Goal: Task Accomplishment & Management: Manage account settings

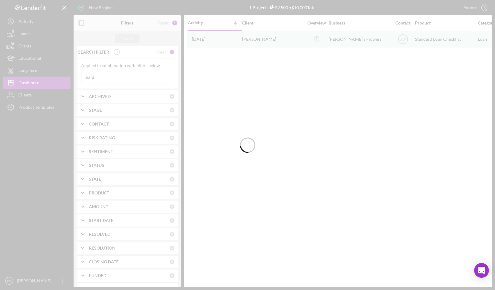
click at [121, 76] on div at bounding box center [247, 145] width 495 height 290
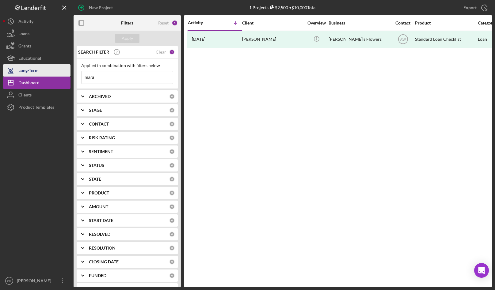
drag, startPoint x: 81, startPoint y: 73, endPoint x: 60, endPoint y: 70, distance: 21.6
click at [60, 70] on div "New Project 1 Projects $2,500 • $10,000 Total mara Export Icon/Export Filters R…" at bounding box center [247, 143] width 488 height 287
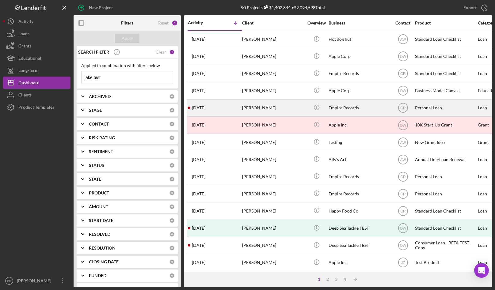
type input "jake test"
click at [276, 110] on div "[PERSON_NAME]" at bounding box center [272, 108] width 61 height 16
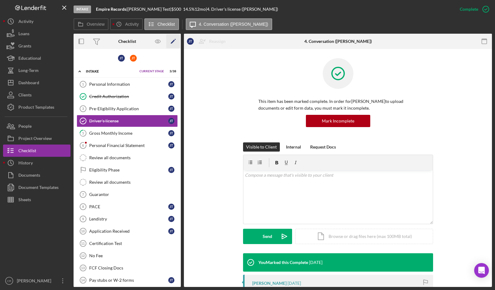
click at [171, 41] on icon "Icon/Edit" at bounding box center [173, 42] width 14 height 14
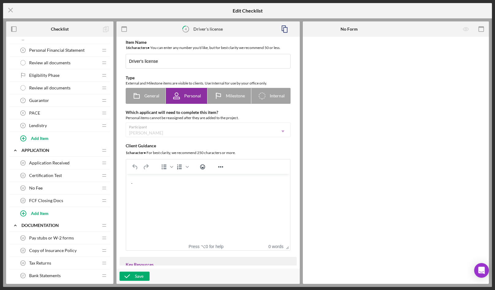
scroll to position [197, 0]
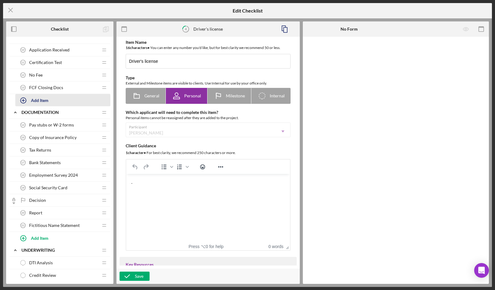
click at [43, 102] on div "Add Item" at bounding box center [39, 100] width 17 height 12
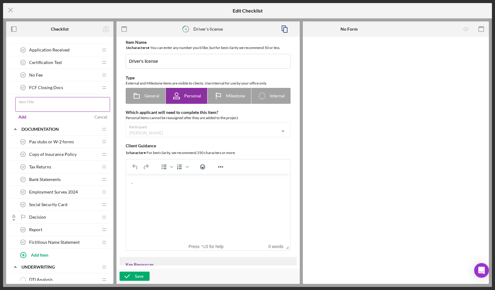
click at [65, 105] on input "Item Title" at bounding box center [62, 104] width 95 height 15
type input "CEDA"
click at [24, 115] on div "Add" at bounding box center [22, 116] width 8 height 9
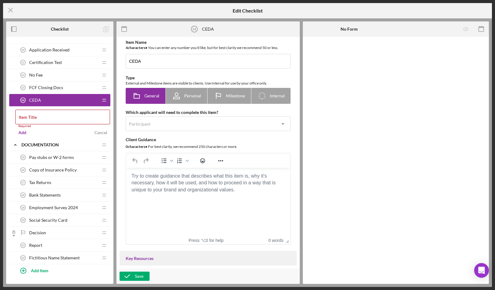
click at [171, 179] on body "Rich Text Area. Press ALT-0 for help." at bounding box center [208, 176] width 154 height 7
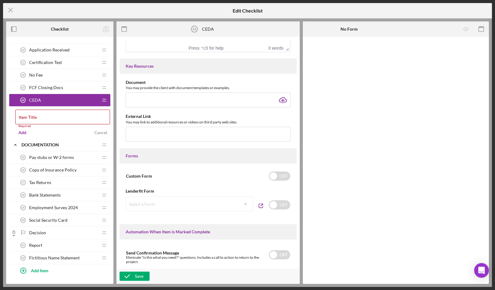
scroll to position [205, 0]
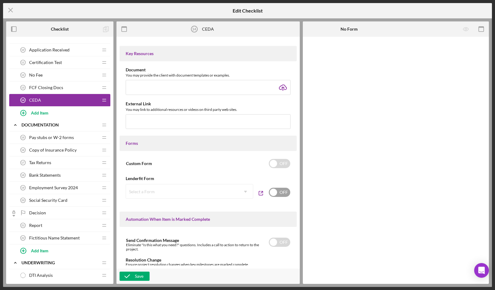
click at [273, 189] on div "OFF" at bounding box center [279, 192] width 22 height 17
checkbox input "true"
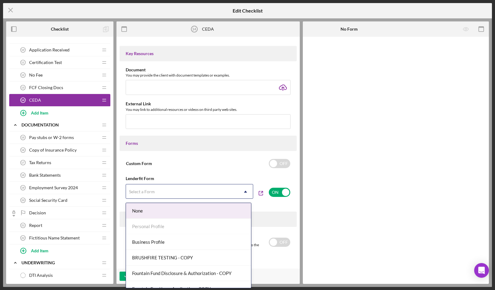
click at [198, 194] on div "Select a Form" at bounding box center [182, 192] width 112 height 14
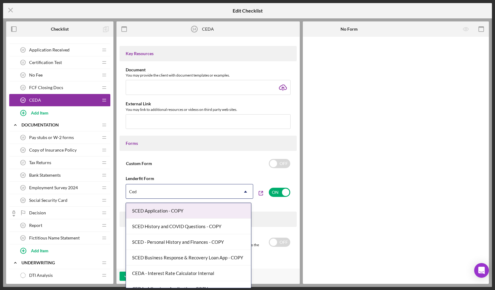
type input "Ceda"
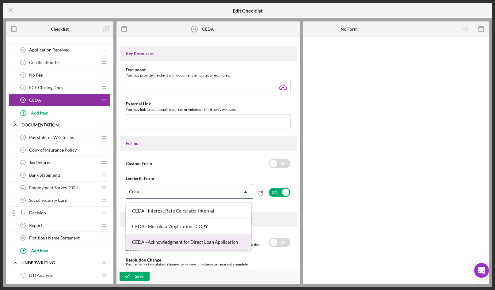
click at [189, 242] on div "CEDA - Acknowledgment for Direct Loan Application" at bounding box center [188, 242] width 125 height 16
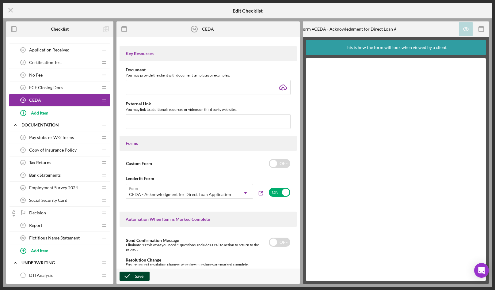
click at [136, 278] on div "Save" at bounding box center [139, 276] width 9 height 9
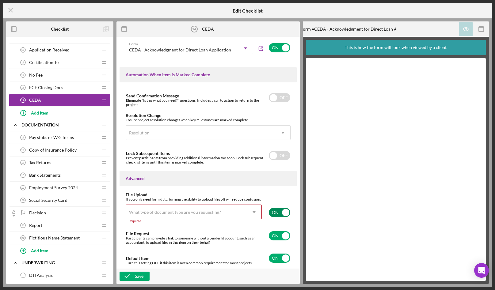
click at [280, 210] on input "checkbox" at bounding box center [279, 212] width 21 height 9
checkbox input "false"
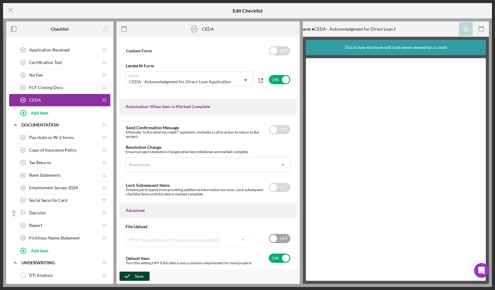
click at [131, 274] on icon "button" at bounding box center [126, 276] width 15 height 15
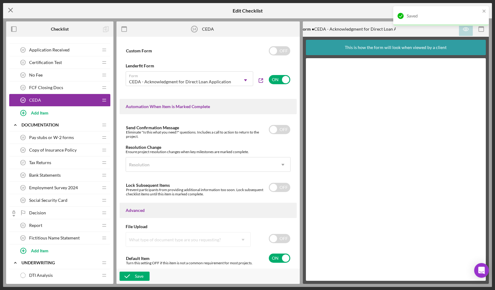
click at [9, 8] on icon "Icon/Menu Close" at bounding box center [10, 9] width 15 height 15
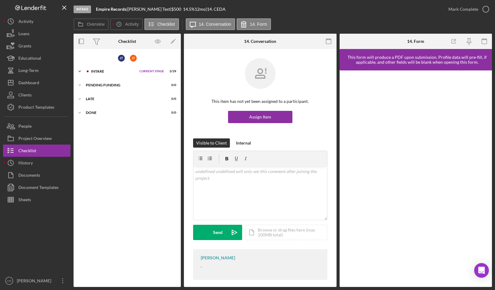
click at [100, 73] on div "Icon/Expander Intake Current Stage 3 / 39 Set Stage" at bounding box center [126, 71] width 107 height 12
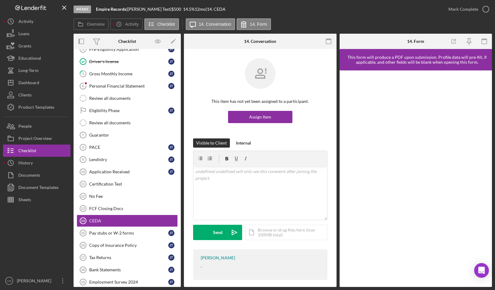
scroll to position [112, 0]
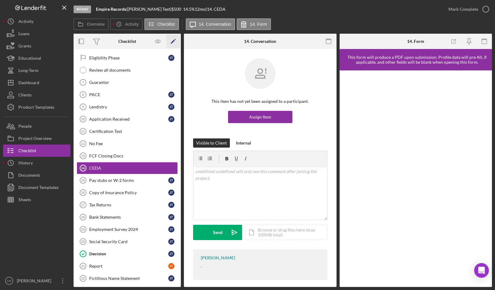
click at [172, 40] on icon "Icon/Edit" at bounding box center [173, 42] width 14 height 14
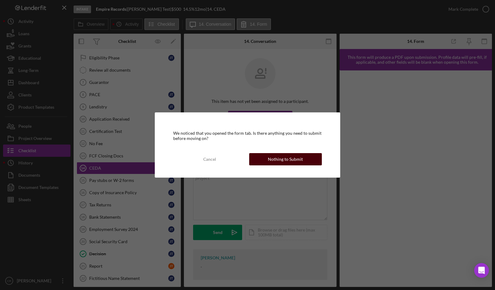
click at [285, 159] on div "Nothing to Submit" at bounding box center [285, 159] width 35 height 12
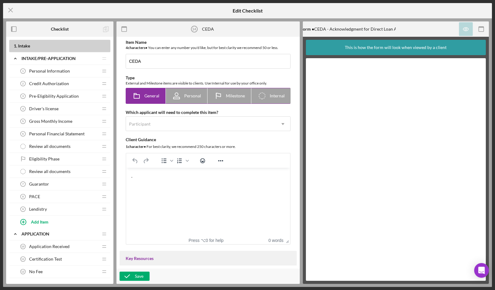
click at [191, 96] on span "Personal" at bounding box center [192, 95] width 17 height 5
radio input "false"
radio input "true"
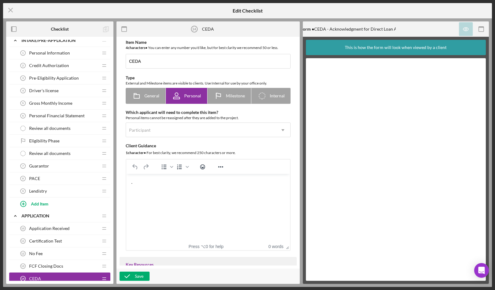
scroll to position [54, 0]
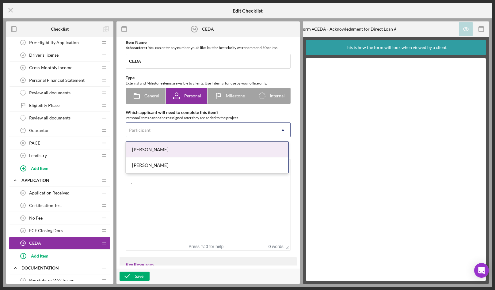
click at [281, 131] on use at bounding box center [282, 130] width 3 height 2
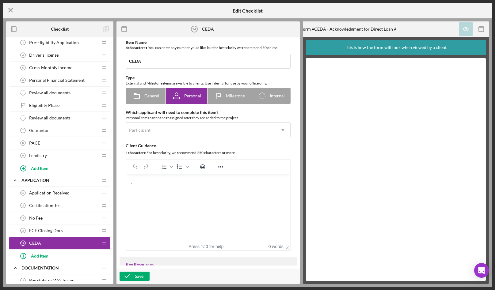
click at [7, 11] on icon "Icon/Menu Close" at bounding box center [10, 9] width 15 height 15
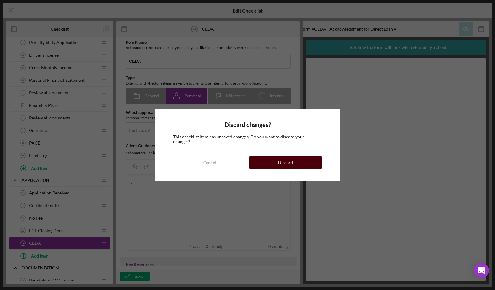
click at [263, 159] on button "Discard" at bounding box center [285, 162] width 73 height 12
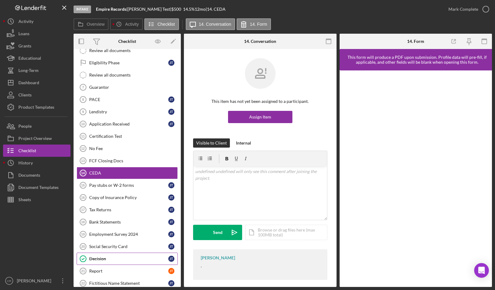
scroll to position [112, 0]
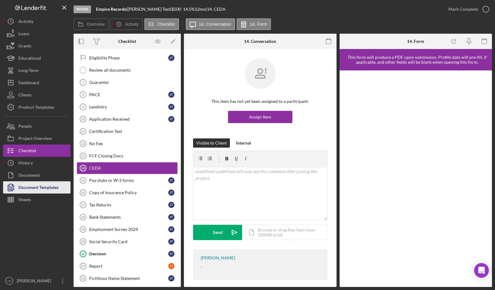
click at [40, 190] on div "Document Templates" at bounding box center [38, 188] width 40 height 14
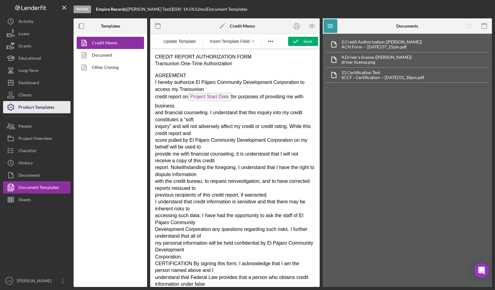
click at [43, 108] on div "Product Templates" at bounding box center [36, 108] width 36 height 14
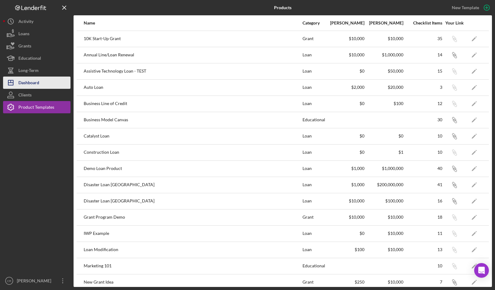
click at [37, 83] on div "Dashboard" at bounding box center [28, 84] width 21 height 14
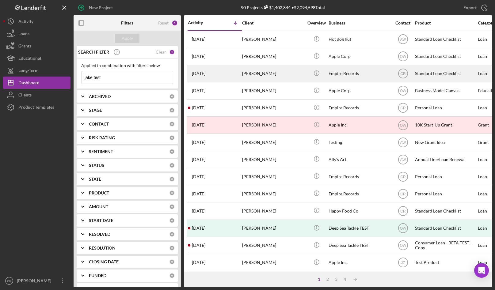
click at [262, 71] on div "[PERSON_NAME]" at bounding box center [272, 74] width 61 height 16
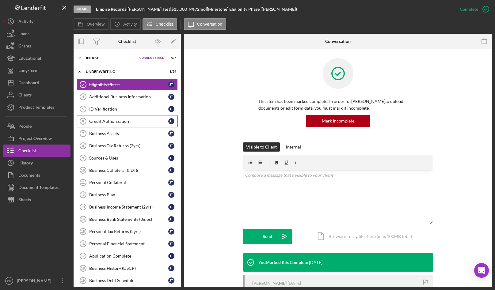
click at [119, 121] on div "Credit Authorization" at bounding box center [128, 121] width 79 height 5
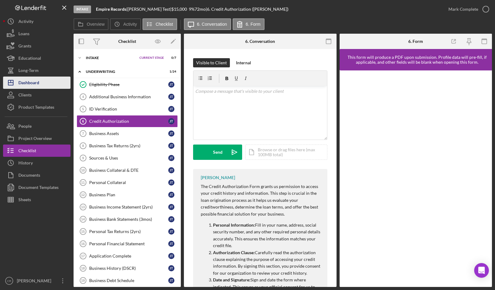
click at [20, 80] on div "Dashboard" at bounding box center [28, 84] width 21 height 14
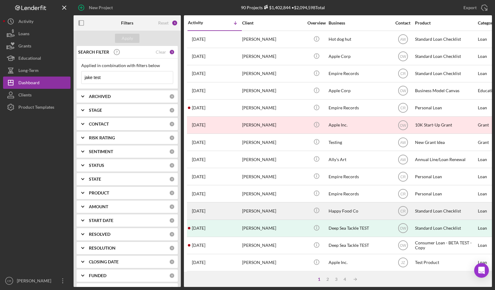
click at [294, 210] on div "[PERSON_NAME]" at bounding box center [272, 211] width 61 height 16
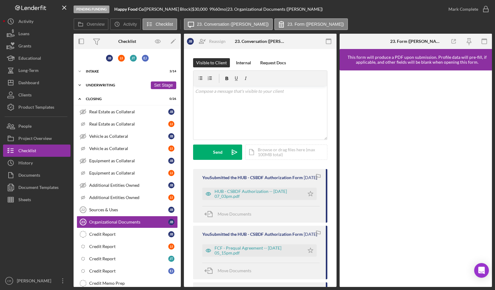
click at [92, 85] on div "Underwriting" at bounding box center [117, 85] width 62 height 4
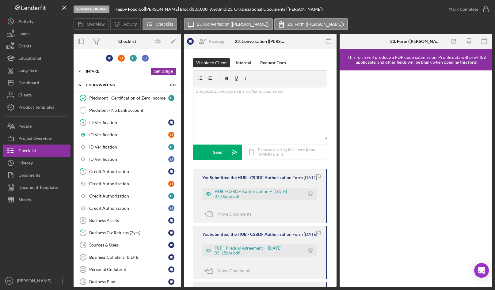
click at [95, 72] on div "Intake" at bounding box center [117, 72] width 62 height 4
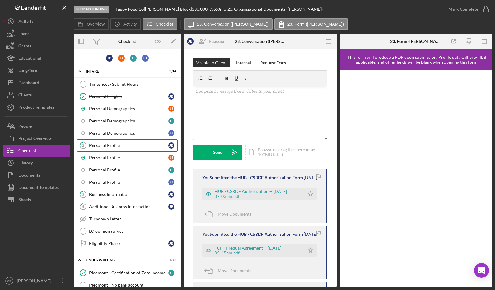
click at [118, 145] on div "Personal Profile" at bounding box center [128, 145] width 79 height 5
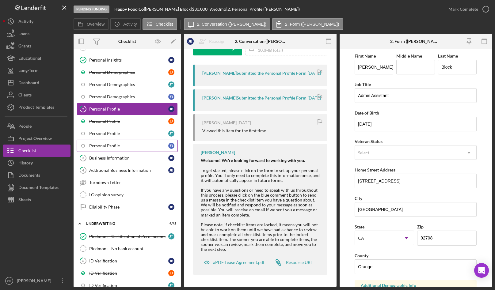
scroll to position [38, 0]
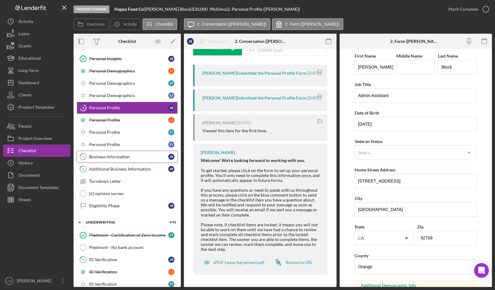
click at [114, 157] on div "Business Information" at bounding box center [128, 156] width 79 height 5
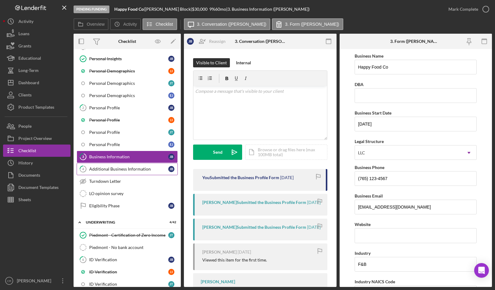
click at [115, 172] on link "4 Additional Business Information J B" at bounding box center [127, 169] width 101 height 12
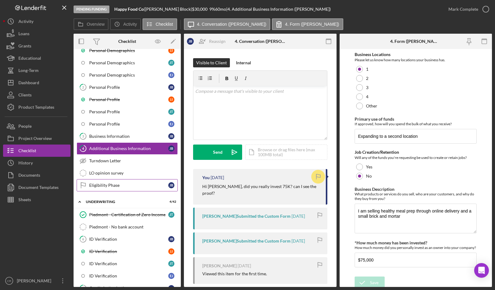
scroll to position [137, 0]
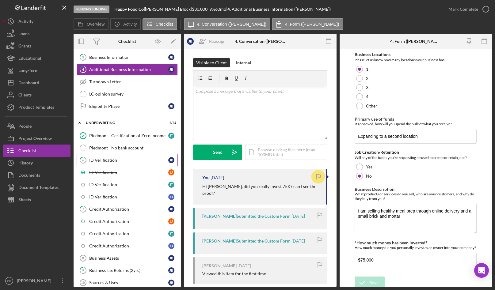
click at [121, 160] on div "ID Verification" at bounding box center [128, 160] width 79 height 5
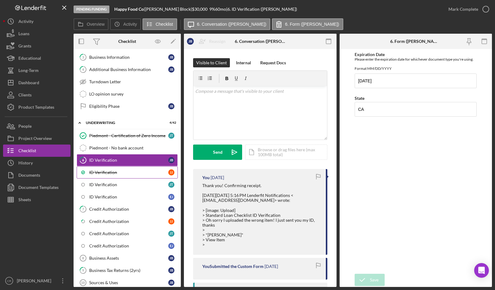
click at [112, 172] on div "ID Verification" at bounding box center [128, 172] width 79 height 5
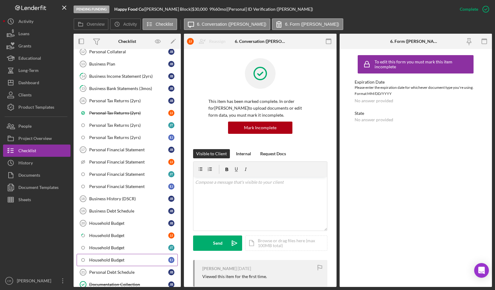
scroll to position [392, 0]
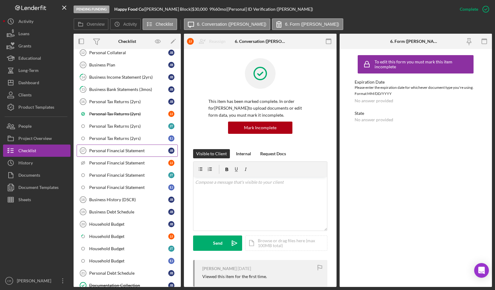
click at [122, 152] on div "Personal Financial Statement" at bounding box center [128, 150] width 79 height 5
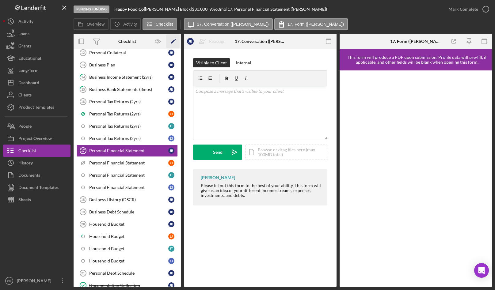
click at [175, 42] on icon "Icon/Edit" at bounding box center [173, 42] width 14 height 14
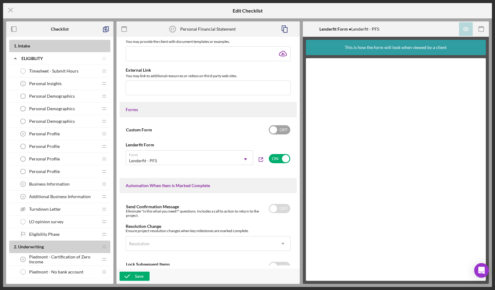
scroll to position [296, 0]
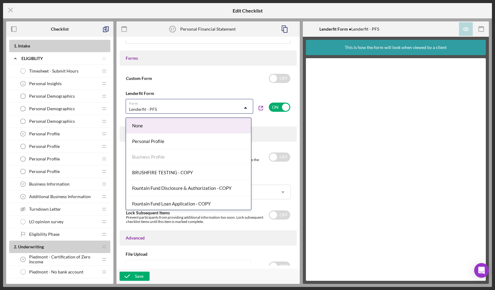
click at [242, 110] on icon "Icon/Dropdown Arrow" at bounding box center [245, 107] width 15 height 15
type input "CEda"
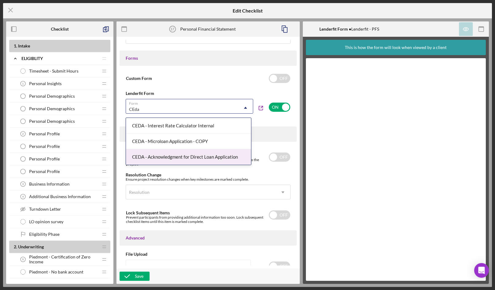
click at [187, 155] on div "CEDA - Acknowledgment for Direct Loan Application" at bounding box center [188, 157] width 125 height 16
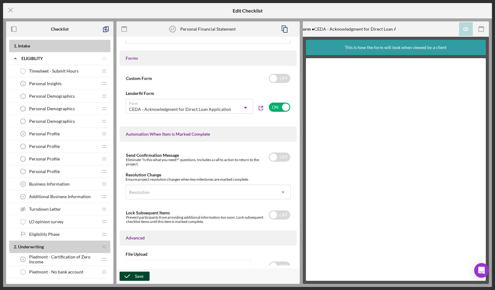
click at [139, 276] on div "Save" at bounding box center [139, 276] width 9 height 9
click at [11, 10] on icon "Icon/Menu Close" at bounding box center [10, 9] width 15 height 15
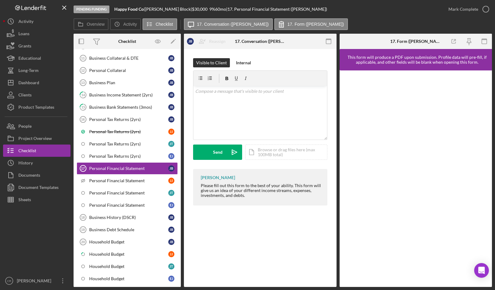
scroll to position [199, 0]
click at [38, 106] on div "Product Templates" at bounding box center [36, 108] width 36 height 14
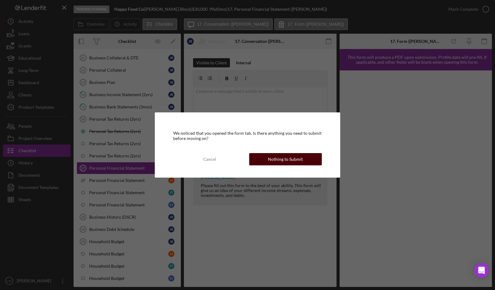
click at [278, 158] on div "Nothing to Submit" at bounding box center [285, 159] width 35 height 12
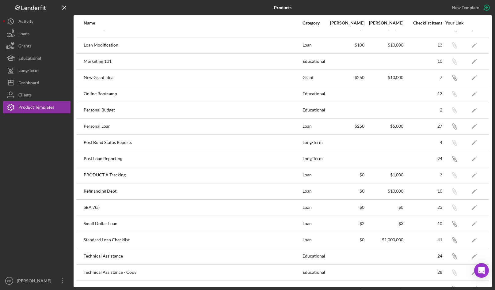
scroll to position [217, 0]
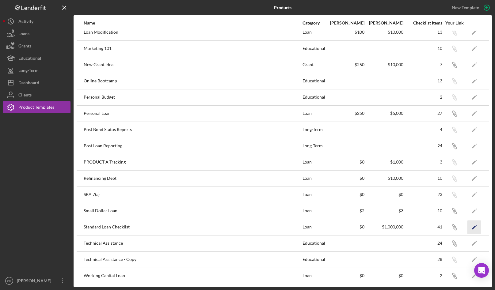
click at [475, 227] on icon "Icon/Edit" at bounding box center [474, 227] width 14 height 14
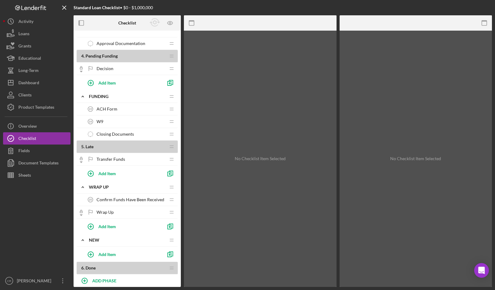
scroll to position [535, 0]
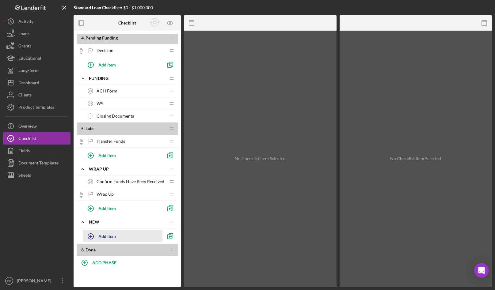
click at [108, 237] on div "Add Item" at bounding box center [106, 236] width 17 height 12
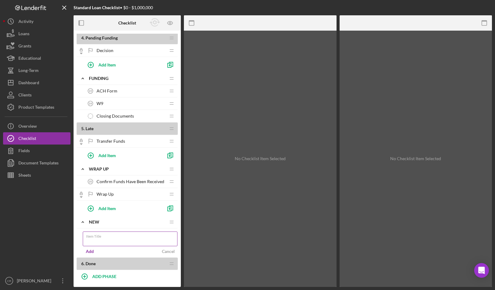
click at [115, 239] on input "Item Title" at bounding box center [130, 238] width 95 height 15
type input "Test"
click at [77, 243] on div "Item Title Test Add Cancel" at bounding box center [127, 242] width 101 height 29
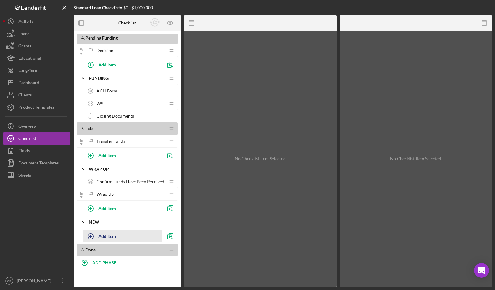
click at [109, 239] on div "Add Item" at bounding box center [106, 236] width 17 height 12
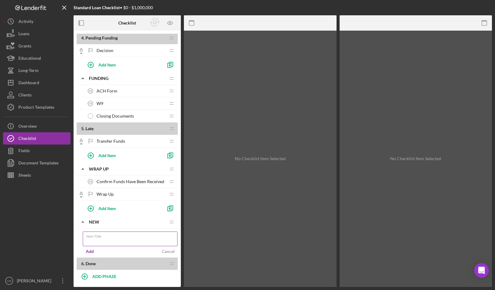
click at [103, 242] on input "Item Title" at bounding box center [130, 238] width 95 height 15
type input "Test"
click at [92, 251] on div "Add" at bounding box center [90, 251] width 8 height 9
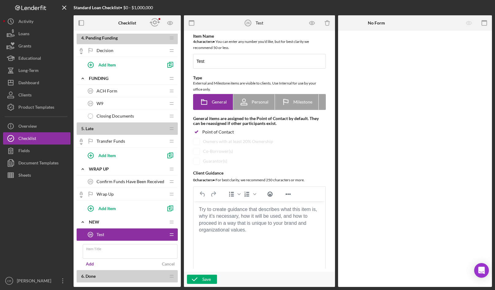
click at [77, 248] on div "Item Title Add Cancel" at bounding box center [127, 255] width 101 height 29
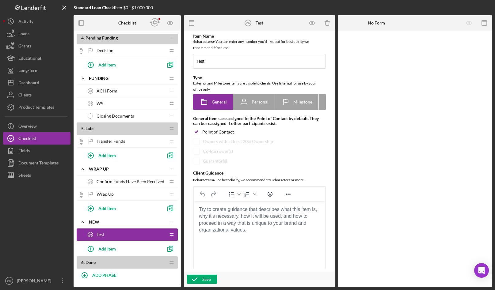
click at [220, 213] on body "Rich Text Area. Press ALT-0 for help." at bounding box center [259, 209] width 122 height 7
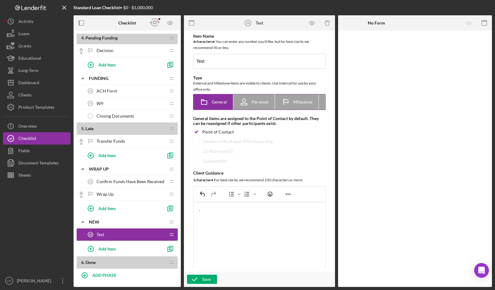
click at [261, 100] on span "Personal" at bounding box center [259, 102] width 17 height 5
radio input "false"
radio input "true"
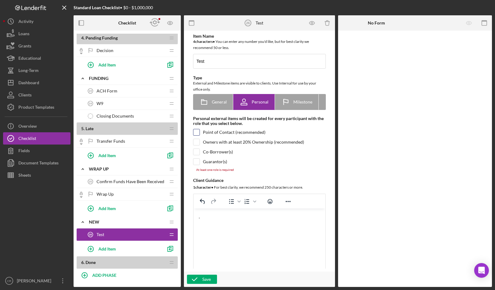
click at [198, 135] on input "checkbox" at bounding box center [196, 132] width 6 height 6
checkbox input "true"
click at [197, 147] on div "Item Name 4 character s • You can enter any number you'd like, but for best cla…" at bounding box center [259, 156] width 145 height 245
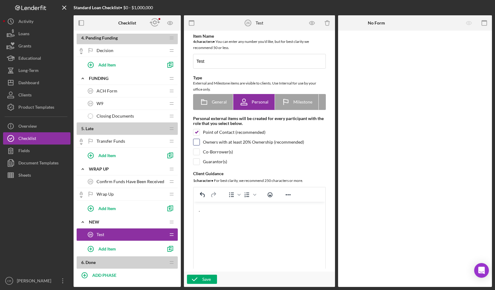
click at [198, 145] on input "checkbox" at bounding box center [196, 142] width 6 height 6
checkbox input "true"
click at [198, 155] on input "checkbox" at bounding box center [196, 152] width 6 height 6
checkbox input "true"
click at [197, 164] on input "checkbox" at bounding box center [196, 162] width 6 height 6
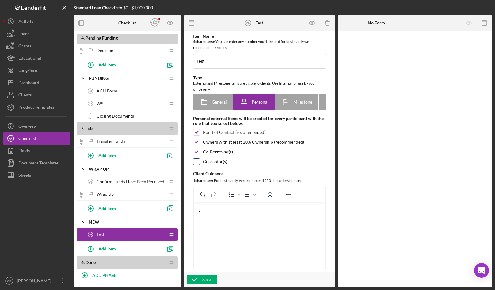
checkbox input "true"
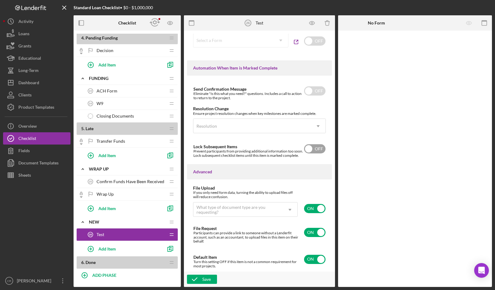
scroll to position [282, 0]
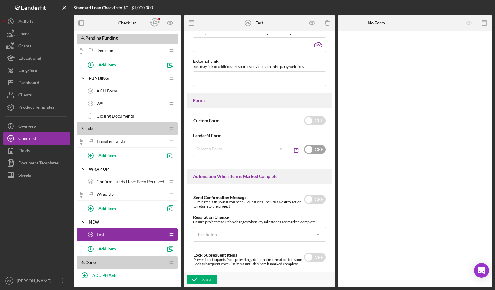
click at [309, 150] on input "checkbox" at bounding box center [314, 149] width 21 height 9
checkbox input "true"
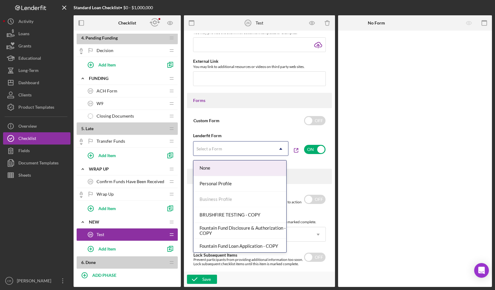
click at [236, 149] on div "Select a Form" at bounding box center [233, 149] width 80 height 14
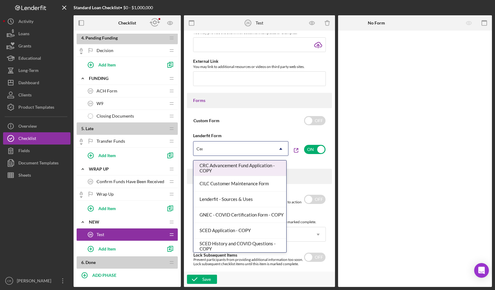
type input "Ceda"
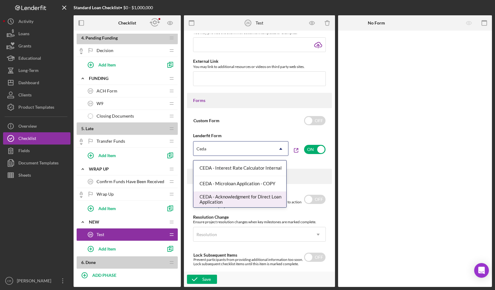
click at [223, 197] on div "CEDA - Acknowledgment for Direct Loan Application" at bounding box center [239, 200] width 93 height 16
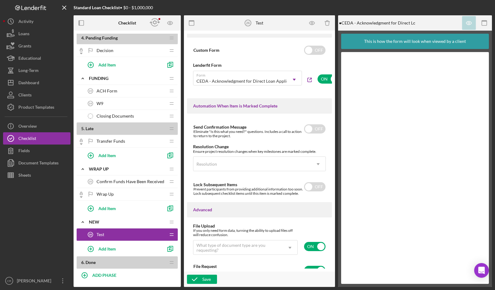
scroll to position [396, 0]
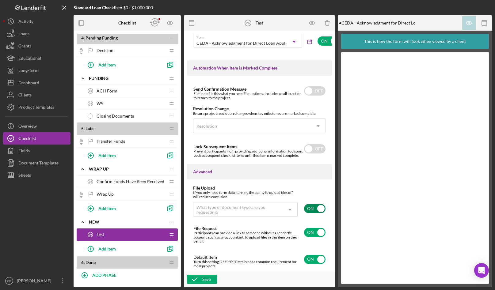
click at [308, 210] on input "checkbox" at bounding box center [314, 208] width 21 height 9
checkbox input "false"
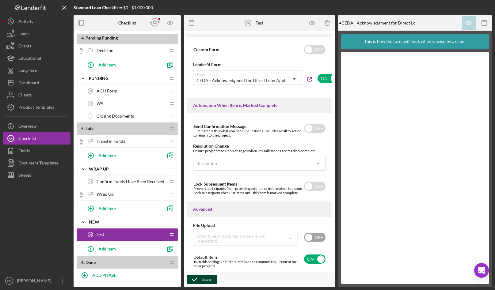
click at [203, 281] on div "Save" at bounding box center [206, 279] width 9 height 9
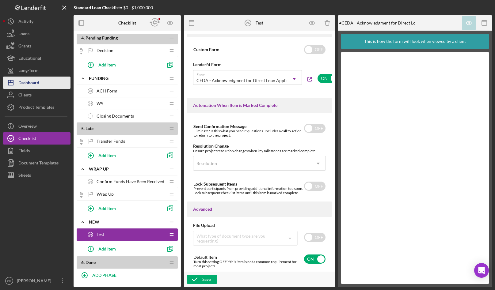
click at [21, 81] on div "Dashboard" at bounding box center [28, 84] width 21 height 14
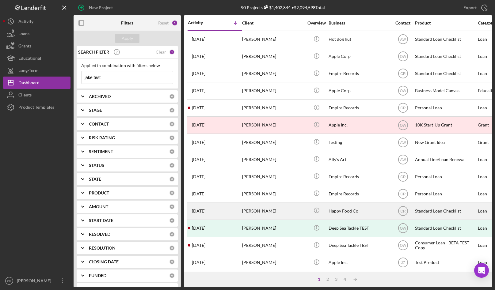
click at [272, 209] on div "[PERSON_NAME]" at bounding box center [272, 211] width 61 height 16
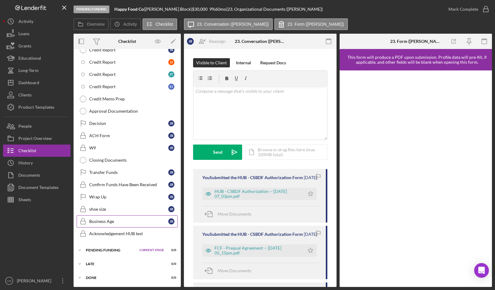
scroll to position [185, 0]
click at [173, 41] on polygon "button" at bounding box center [173, 42] width 4 height 4
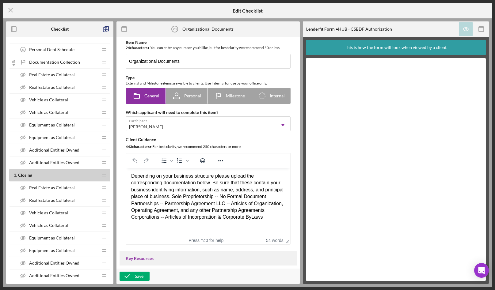
scroll to position [1090, 0]
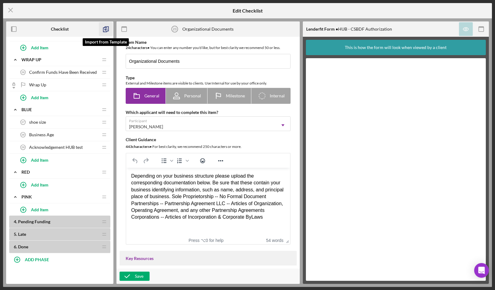
click at [104, 30] on icon "button" at bounding box center [106, 29] width 14 height 14
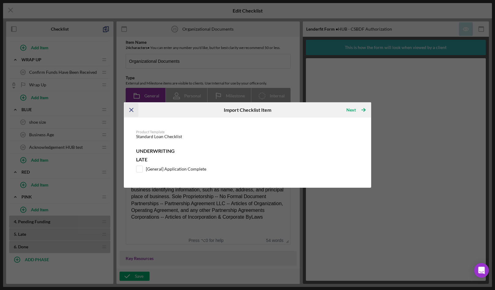
click at [130, 109] on icon "Icon/Menu Close" at bounding box center [131, 110] width 14 height 14
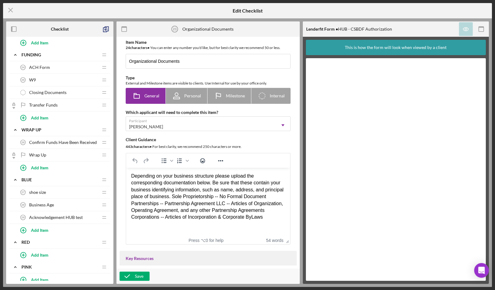
scroll to position [957, 0]
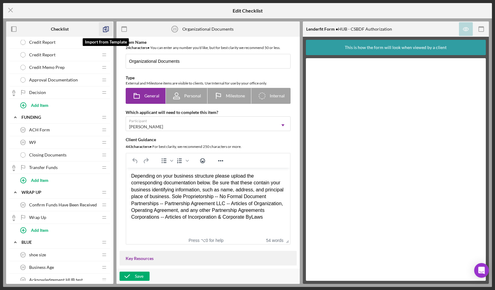
click at [105, 28] on icon "button" at bounding box center [106, 29] width 14 height 14
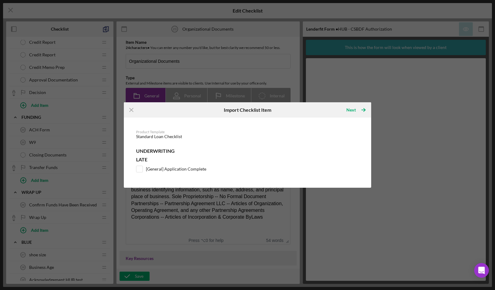
click at [129, 107] on icon "Icon/Menu Close" at bounding box center [131, 110] width 14 height 14
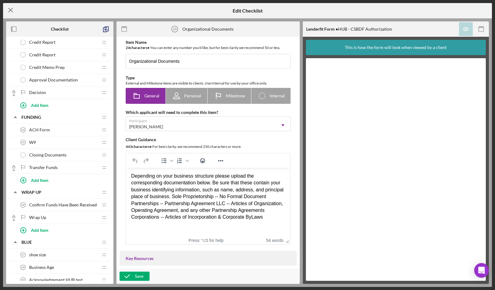
click at [13, 11] on icon "Icon/Menu Close" at bounding box center [10, 9] width 15 height 15
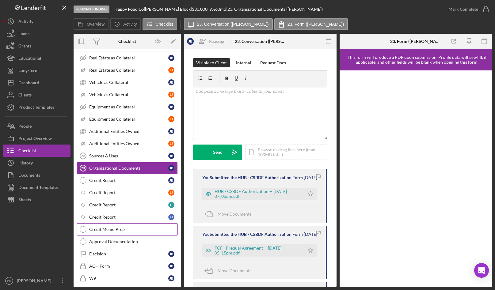
scroll to position [185, 0]
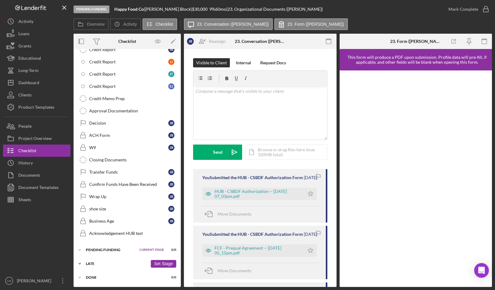
click at [94, 261] on div "Icon/Expander Late 0 / 0 Set Stage" at bounding box center [126, 264] width 107 height 12
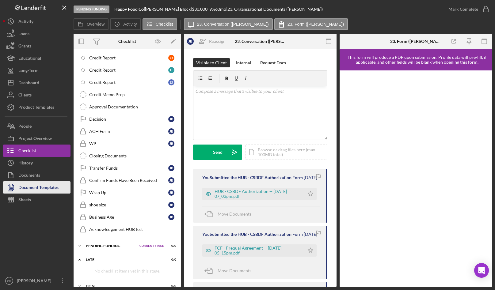
scroll to position [197, 0]
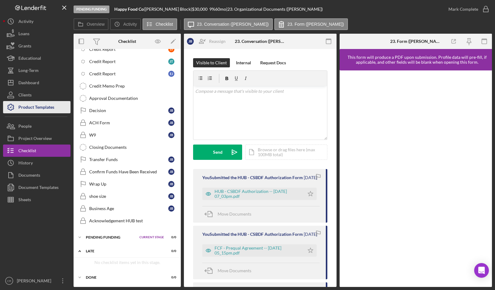
click at [35, 106] on div "Product Templates" at bounding box center [36, 108] width 36 height 14
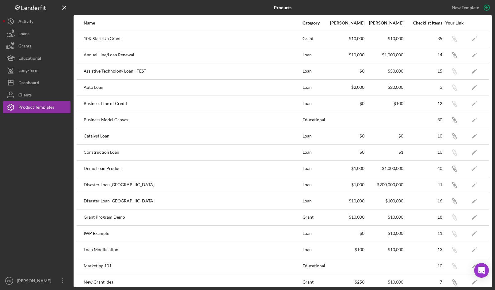
scroll to position [217, 0]
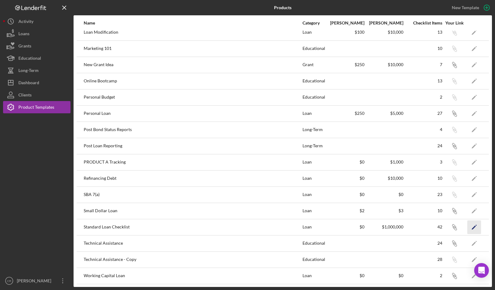
click at [468, 225] on icon "Icon/Edit" at bounding box center [474, 227] width 14 height 14
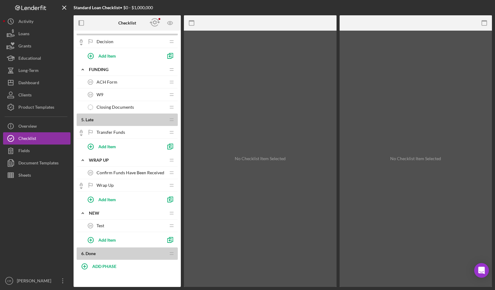
scroll to position [547, 0]
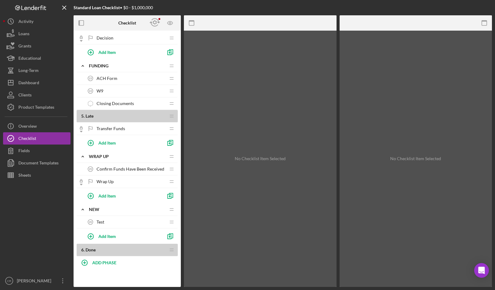
click at [136, 220] on div "Test 26 Test" at bounding box center [124, 222] width 81 height 12
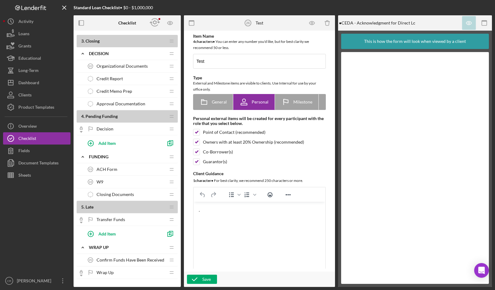
scroll to position [547, 0]
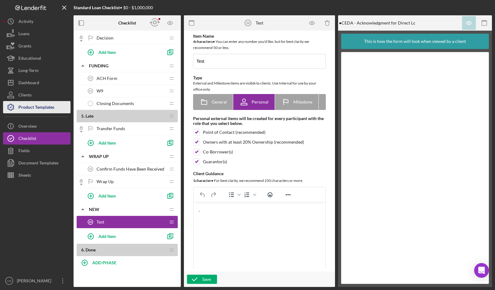
click at [35, 106] on div "Product Templates" at bounding box center [36, 108] width 36 height 14
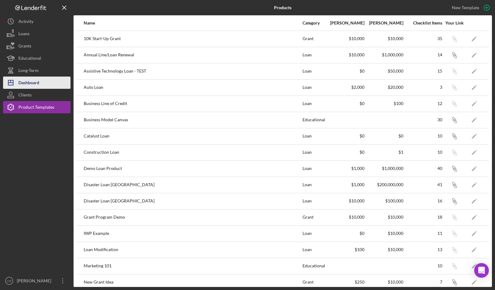
click at [35, 81] on div "Dashboard" at bounding box center [28, 84] width 21 height 14
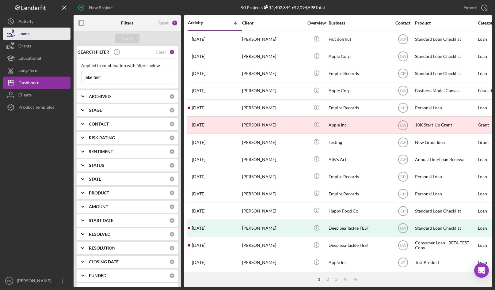
click at [33, 33] on button "Loans" at bounding box center [36, 34] width 67 height 12
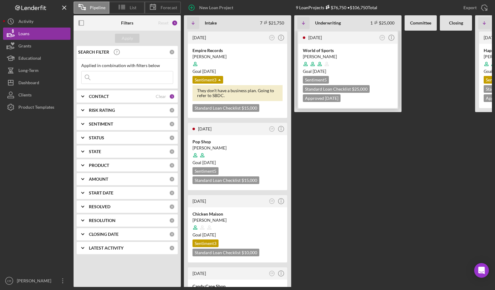
click at [360, 65] on div at bounding box center [348, 64] width 90 height 12
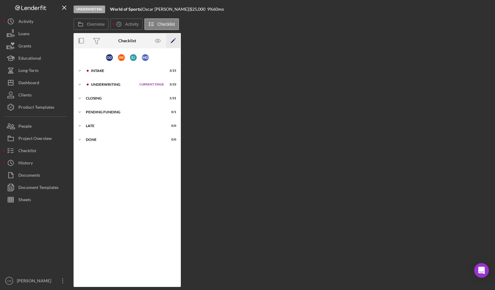
click at [175, 43] on icon "Icon/Edit" at bounding box center [173, 41] width 14 height 14
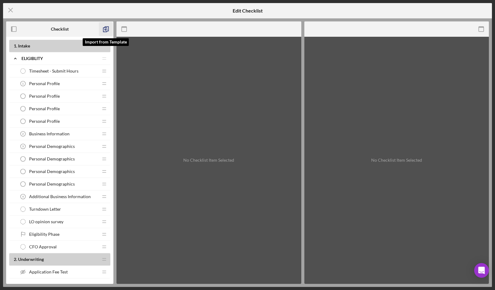
click at [107, 29] on icon "button" at bounding box center [106, 29] width 14 height 14
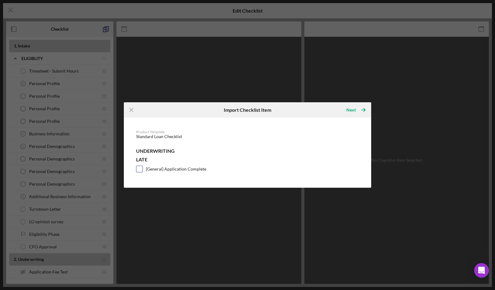
click at [141, 170] on input "[General] Application Complete" at bounding box center [139, 169] width 6 height 6
checkbox input "true"
click at [130, 111] on line "button" at bounding box center [131, 109] width 3 height 3
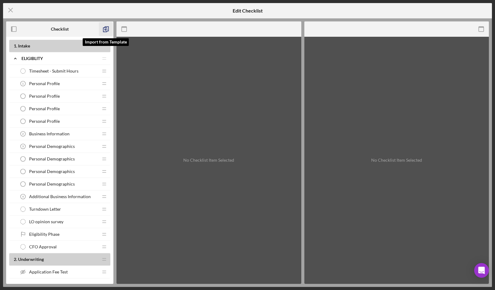
click at [104, 26] on icon "button" at bounding box center [106, 29] width 14 height 14
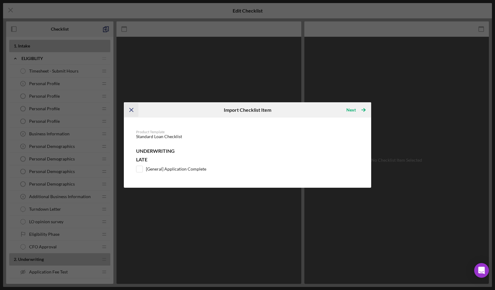
click at [134, 108] on icon "Icon/Menu Close" at bounding box center [131, 110] width 14 height 14
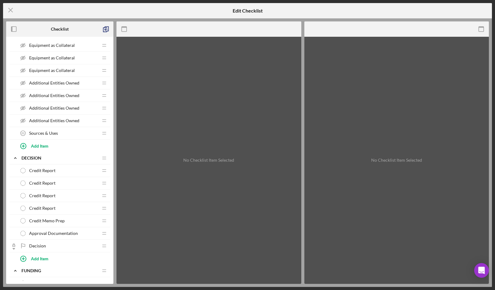
scroll to position [990, 0]
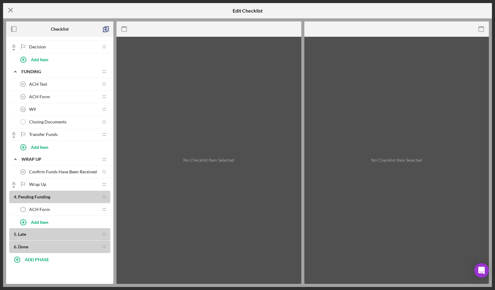
click at [12, 10] on icon "Icon/Menu Close" at bounding box center [10, 9] width 15 height 15
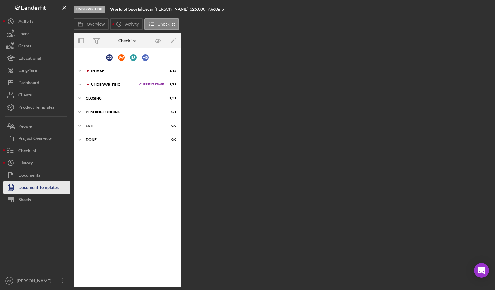
click at [42, 191] on div "Document Templates" at bounding box center [38, 188] width 40 height 14
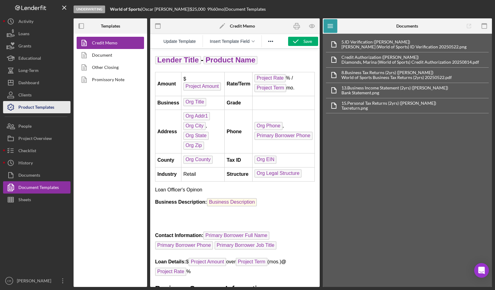
click at [43, 107] on div "Product Templates" at bounding box center [36, 108] width 36 height 14
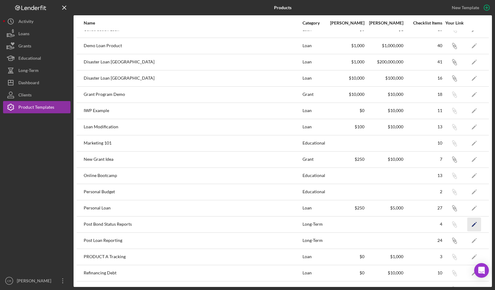
scroll to position [181, 0]
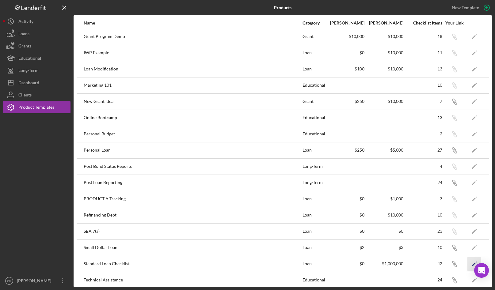
click at [467, 262] on icon "Icon/Edit" at bounding box center [474, 264] width 14 height 14
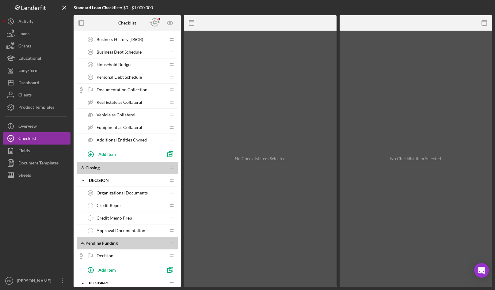
scroll to position [547, 0]
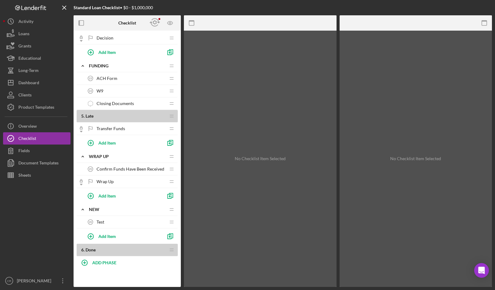
click at [126, 171] on span "Confirm Funds Have Been Received" at bounding box center [130, 169] width 68 height 5
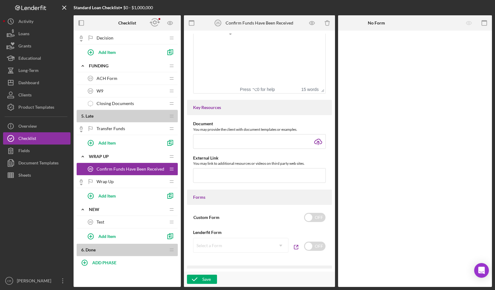
scroll to position [400, 0]
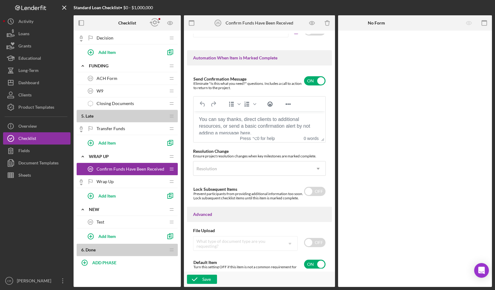
click at [115, 226] on div "Test 26 Test" at bounding box center [124, 222] width 81 height 12
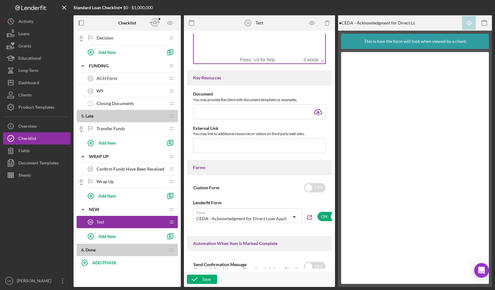
scroll to position [324, 0]
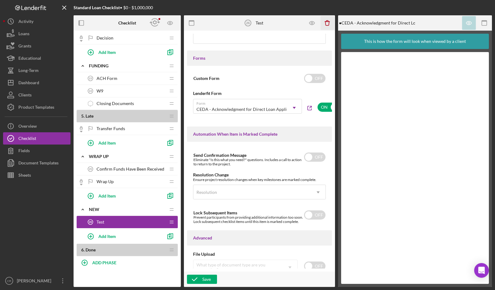
click at [325, 22] on icon "button" at bounding box center [327, 23] width 4 height 4
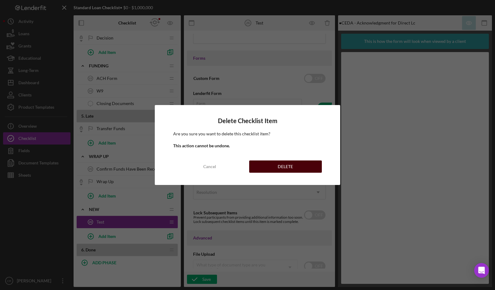
click at [282, 167] on div "DELETE" at bounding box center [284, 166] width 15 height 12
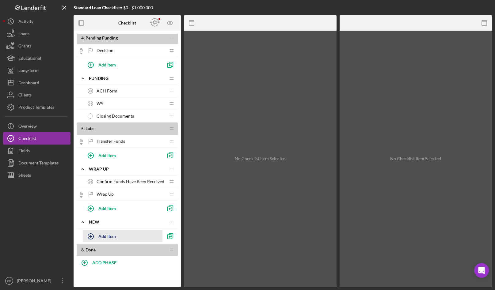
scroll to position [535, 0]
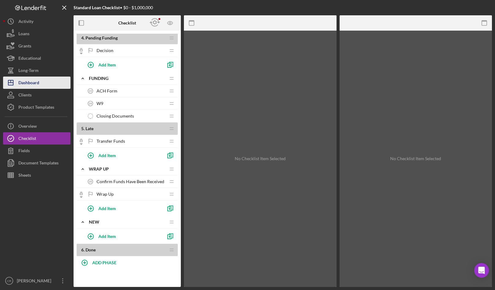
click at [41, 86] on button "Icon/Dashboard Dashboard" at bounding box center [36, 83] width 67 height 12
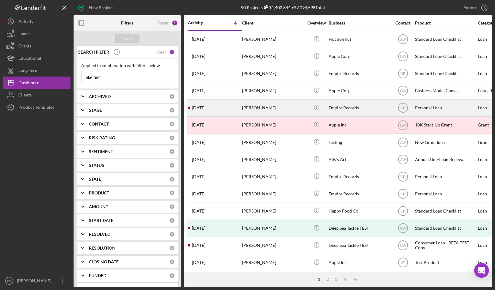
click at [283, 112] on div "[PERSON_NAME]" at bounding box center [272, 108] width 61 height 16
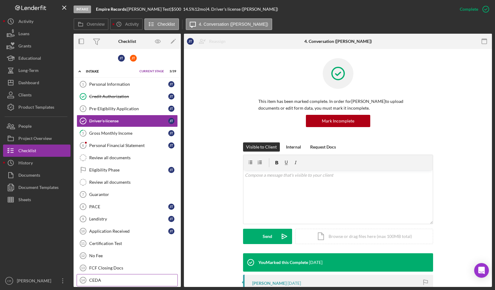
click at [114, 278] on div "CEDA" at bounding box center [133, 280] width 88 height 5
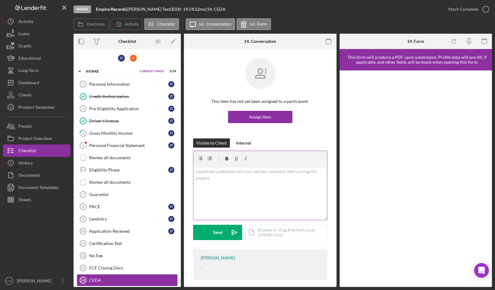
scroll to position [5, 0]
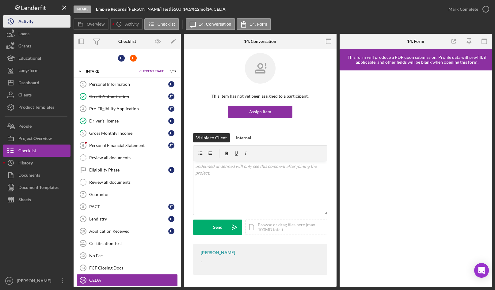
click at [30, 21] on div "Activity" at bounding box center [25, 22] width 15 height 14
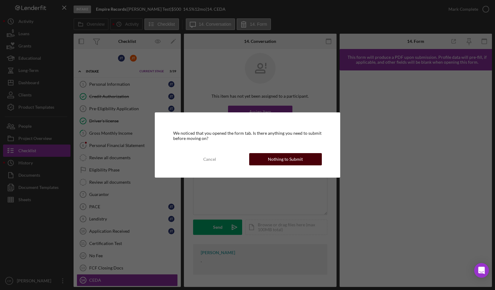
click at [296, 158] on div "Nothing to Submit" at bounding box center [285, 159] width 35 height 12
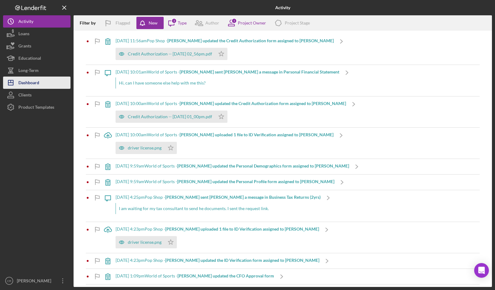
click at [54, 82] on button "Icon/Dashboard Dashboard" at bounding box center [36, 83] width 67 height 12
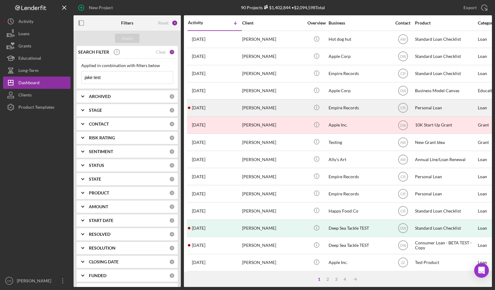
click at [266, 108] on div "[PERSON_NAME]" at bounding box center [272, 108] width 61 height 16
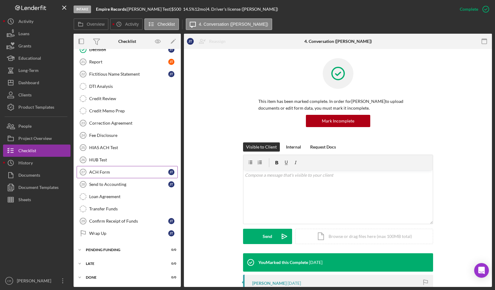
scroll to position [198, 0]
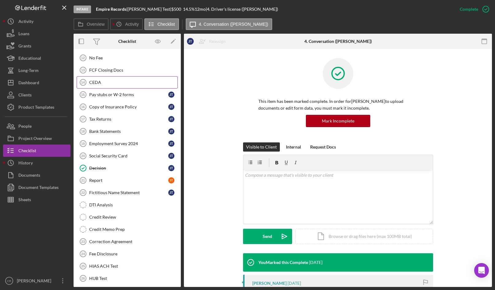
click at [99, 80] on div "CEDA" at bounding box center [133, 82] width 88 height 5
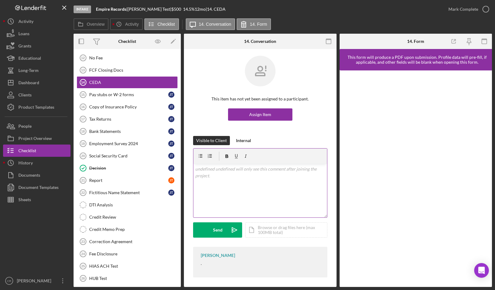
scroll to position [5, 0]
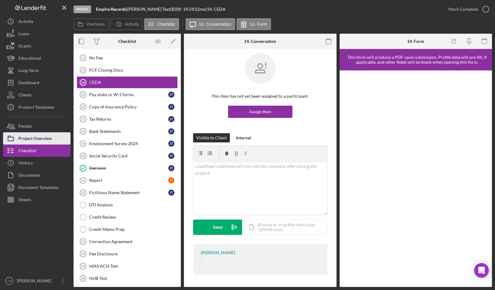
click at [40, 139] on div "Project Overview" at bounding box center [34, 139] width 33 height 14
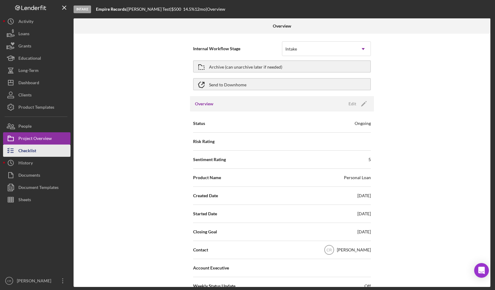
click at [36, 151] on button "Checklist" at bounding box center [36, 151] width 67 height 12
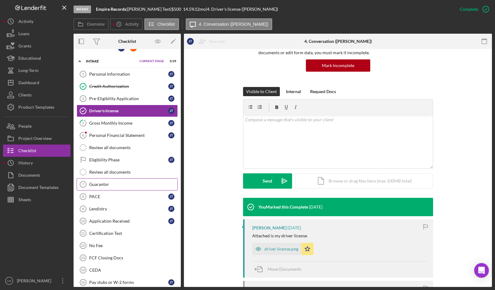
scroll to position [50, 0]
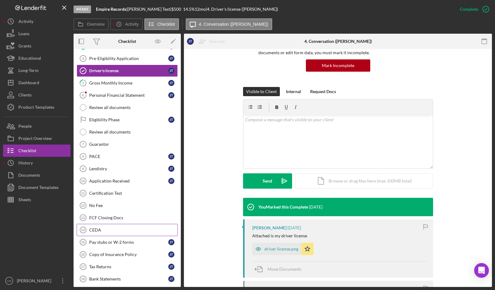
click at [118, 228] on div "CEDA" at bounding box center [133, 230] width 88 height 5
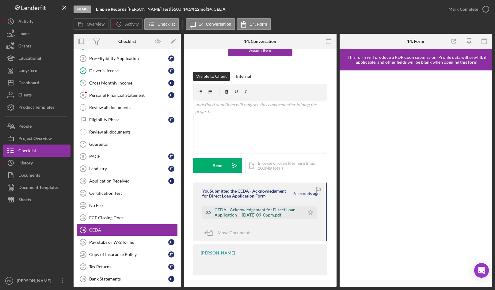
click at [255, 212] on div "CEDA - Acknowledgement for Direct Loan Application -- [DATE] 09_06pm.pdf" at bounding box center [257, 212] width 87 height 10
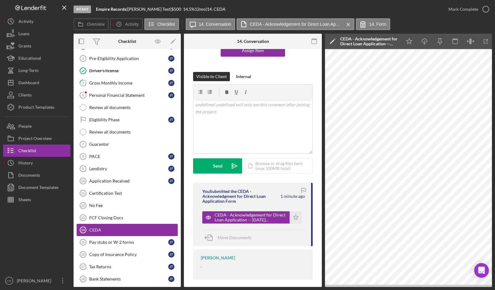
click at [116, 232] on link "CEDA 14 CEDA" at bounding box center [127, 230] width 101 height 12
click at [106, 229] on div "CEDA" at bounding box center [133, 230] width 88 height 5
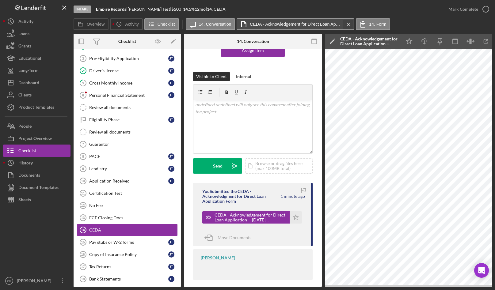
click at [348, 24] on icon "Icon/Menu Close" at bounding box center [348, 24] width 11 height 15
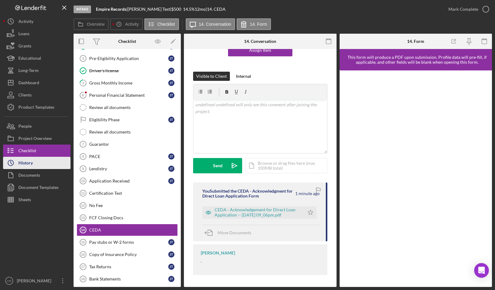
click at [46, 164] on button "Icon/History History" at bounding box center [36, 163] width 67 height 12
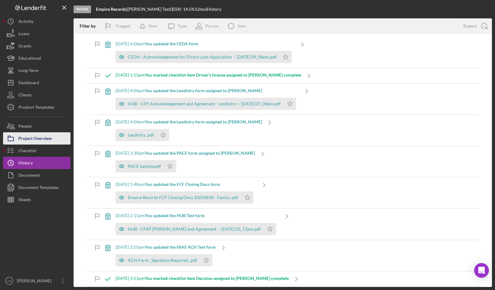
click at [37, 142] on div "Project Overview" at bounding box center [34, 139] width 33 height 14
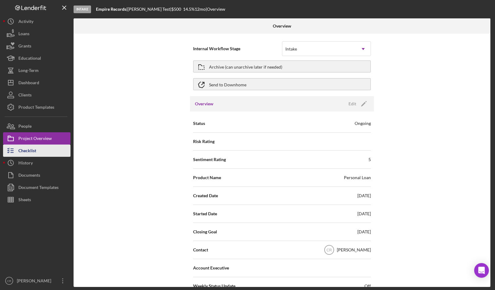
click at [35, 154] on div "Checklist" at bounding box center [27, 152] width 18 height 14
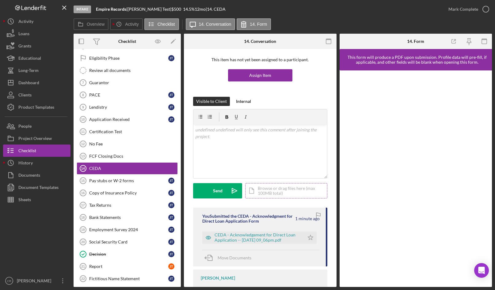
scroll to position [67, 0]
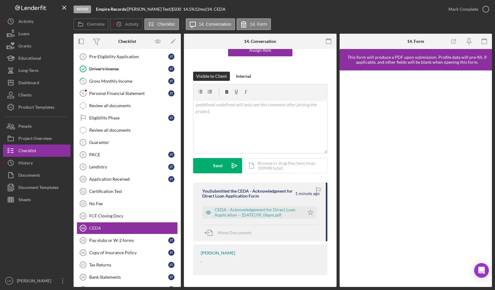
scroll to position [112, 0]
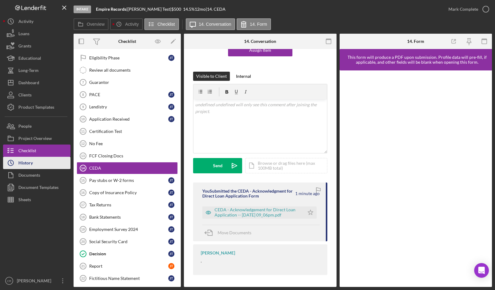
click at [34, 163] on button "Icon/History History" at bounding box center [36, 163] width 67 height 12
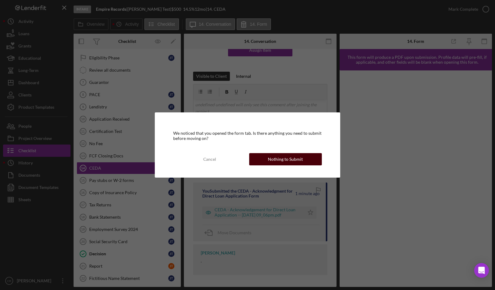
click at [295, 160] on div "Nothing to Submit" at bounding box center [285, 159] width 35 height 12
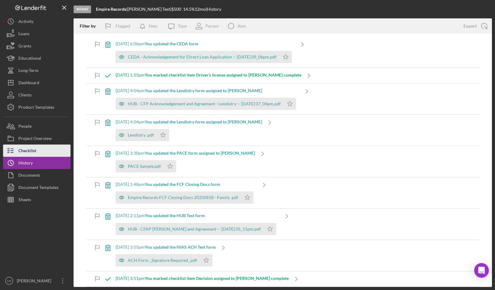
click at [56, 145] on button "Checklist" at bounding box center [36, 151] width 67 height 12
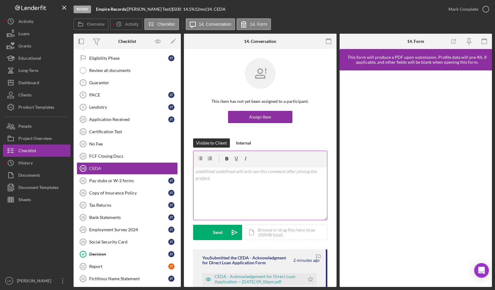
scroll to position [67, 0]
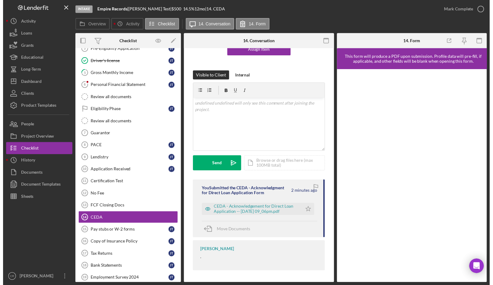
scroll to position [112, 0]
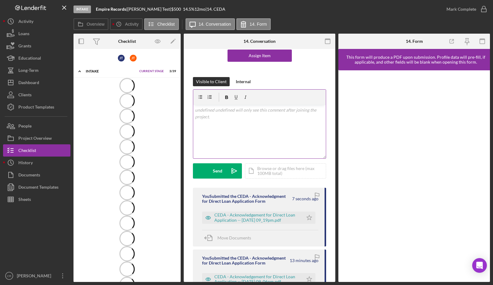
scroll to position [86, 0]
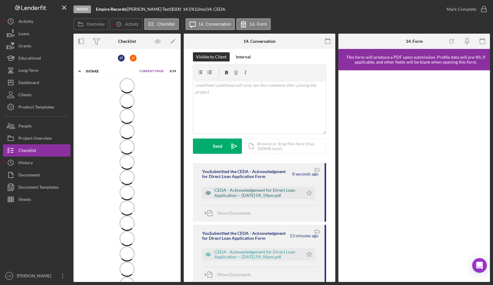
click at [273, 192] on div "CEDA - Acknowledgement for Direct Loan Application -- 2025-09-11 09_19pm.pdf" at bounding box center [257, 193] width 86 height 10
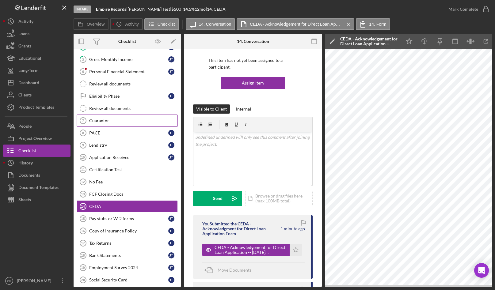
scroll to position [0, 0]
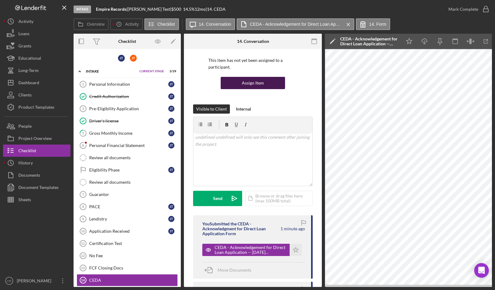
click at [234, 84] on button "Assign Item" at bounding box center [252, 83] width 64 height 12
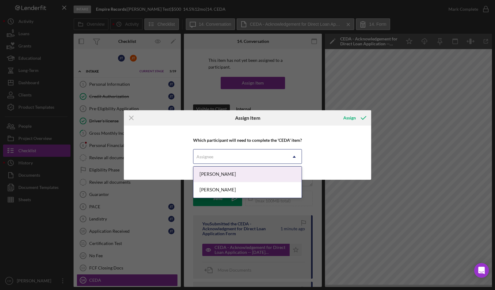
click at [217, 158] on div "Assignee" at bounding box center [239, 157] width 93 height 14
click at [216, 178] on div "[PERSON_NAME]" at bounding box center [247, 175] width 108 height 16
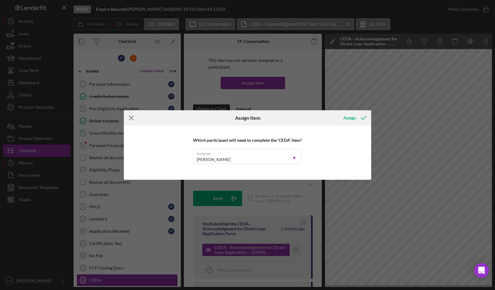
click at [129, 120] on icon "Icon/Menu Close" at bounding box center [131, 117] width 15 height 15
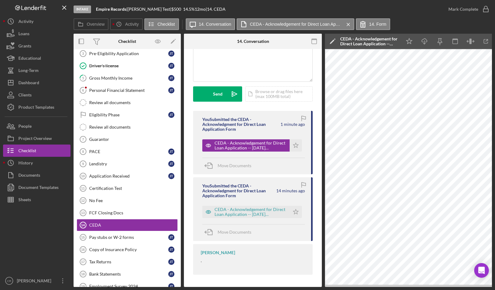
scroll to position [55, 0]
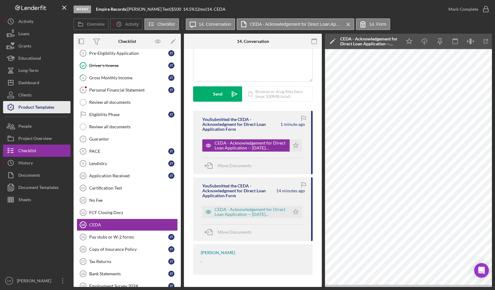
click at [40, 108] on div "Product Templates" at bounding box center [36, 108] width 36 height 14
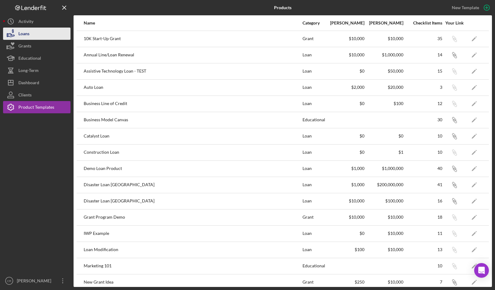
click at [32, 34] on button "Loans" at bounding box center [36, 34] width 67 height 12
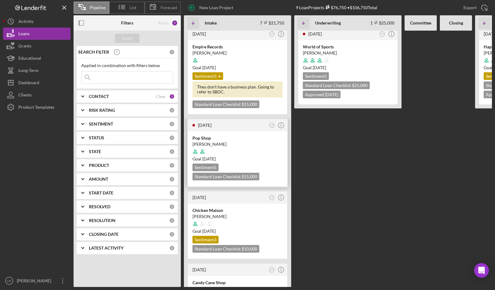
scroll to position [8, 0]
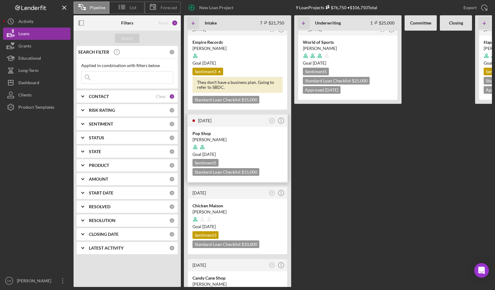
click at [256, 144] on div at bounding box center [237, 147] width 90 height 12
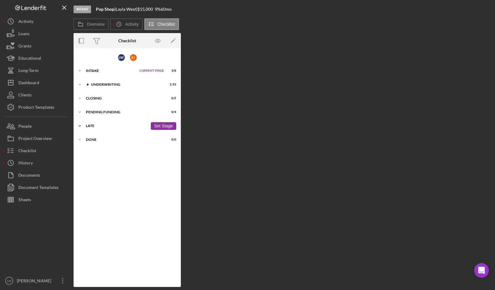
click at [96, 125] on div "Late" at bounding box center [117, 126] width 62 height 4
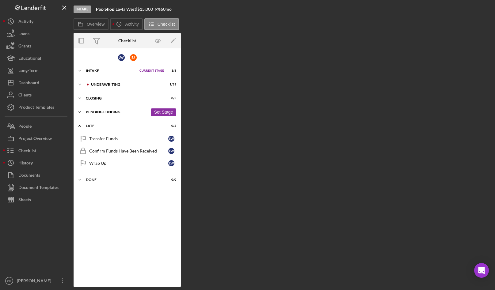
click at [107, 113] on div "Pending Funding" at bounding box center [117, 112] width 62 height 4
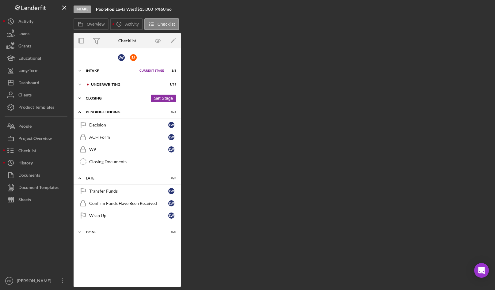
click at [109, 99] on div "Closing" at bounding box center [117, 98] width 62 height 4
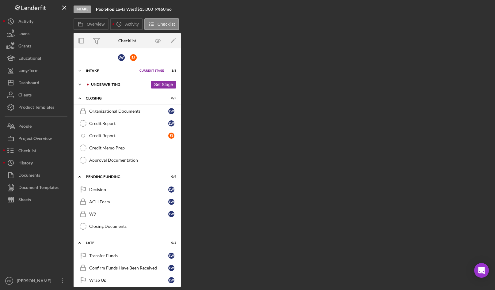
click at [110, 87] on div "Icon/Expander Underwriting 1 / 33 Set Stage" at bounding box center [126, 84] width 107 height 12
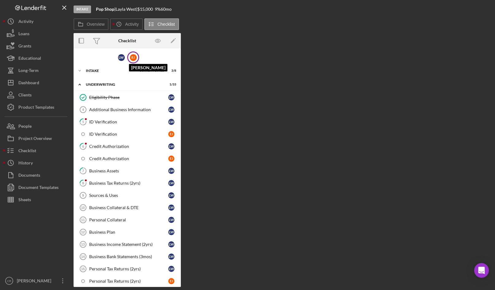
click at [132, 57] on div "E J" at bounding box center [133, 57] width 7 height 7
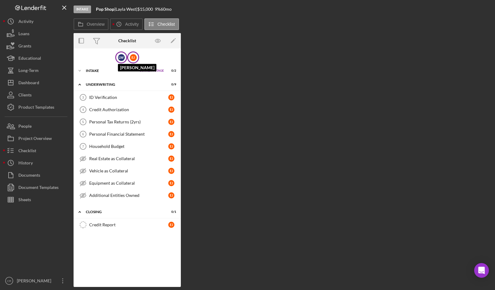
click at [124, 58] on div "L W" at bounding box center [121, 57] width 7 height 7
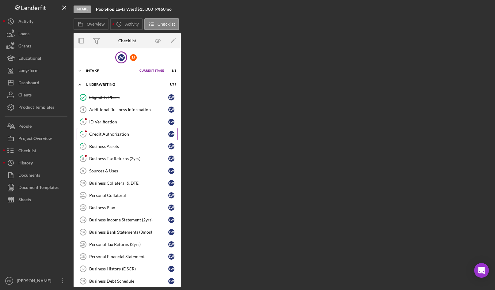
click at [121, 133] on div "Credit Authorization" at bounding box center [128, 134] width 79 height 5
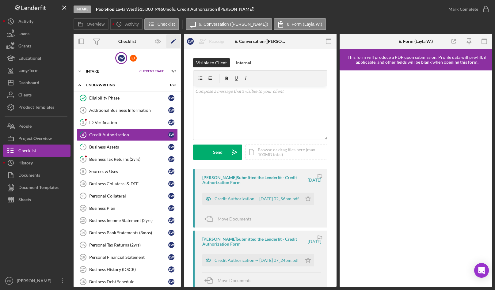
click at [174, 41] on polygon "button" at bounding box center [173, 42] width 4 height 4
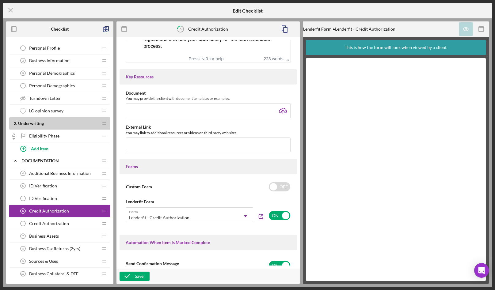
scroll to position [294, 0]
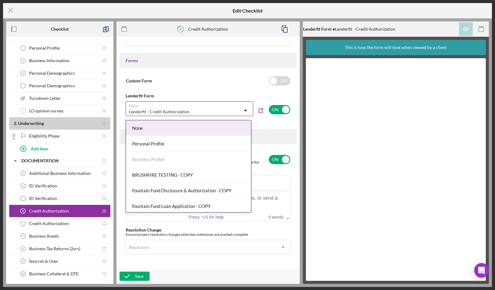
click at [242, 111] on icon "Icon/Dropdown Arrow" at bounding box center [245, 110] width 15 height 15
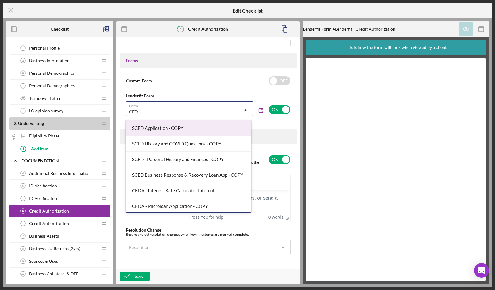
type input "CEDA"
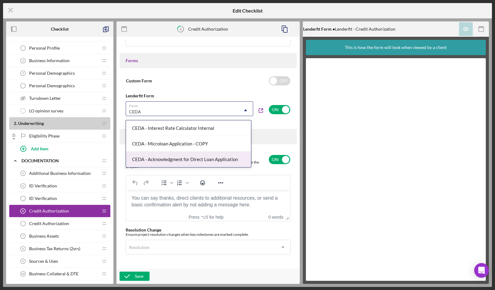
click at [179, 158] on div "CEDA - Acknowledgment for Direct Loan Application" at bounding box center [188, 160] width 125 height 16
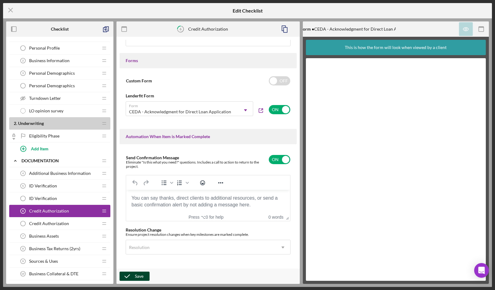
click at [141, 276] on div "Save" at bounding box center [139, 276] width 9 height 9
click at [67, 225] on span "Credit Authorization" at bounding box center [49, 223] width 40 height 5
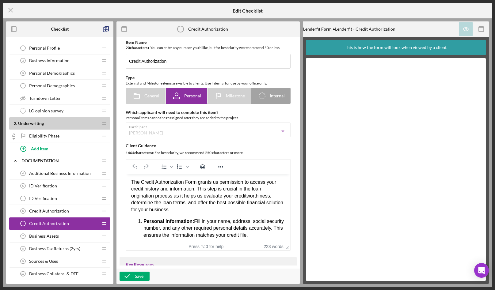
click at [42, 213] on span "Credit Authorization" at bounding box center [49, 211] width 40 height 5
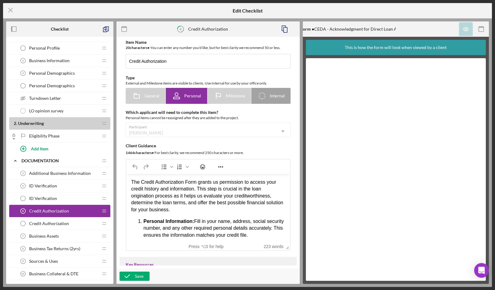
click at [44, 224] on span "Credit Authorization" at bounding box center [49, 223] width 40 height 5
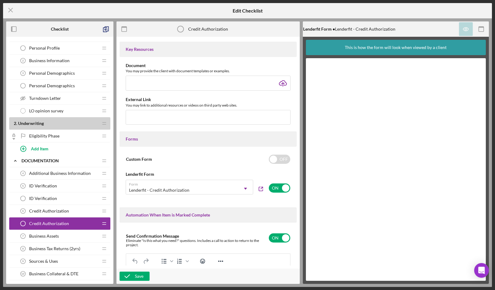
scroll to position [308, 0]
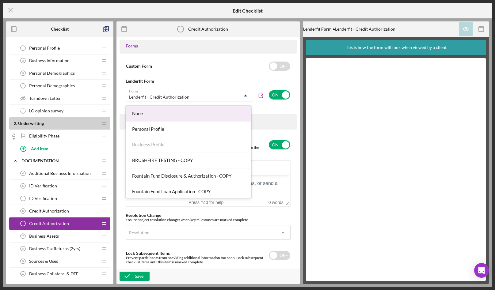
click at [196, 99] on div "Lenderfit - Credit Authorization" at bounding box center [182, 97] width 112 height 14
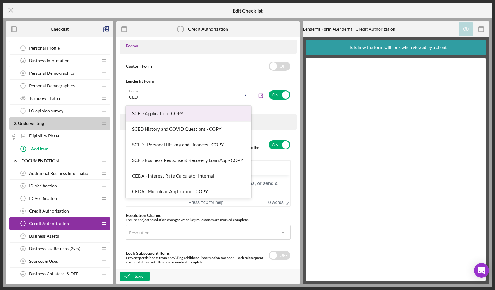
type input "CEDA"
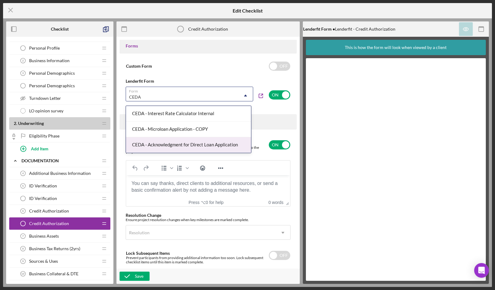
click at [171, 143] on div "CEDA - Acknowledgment for Direct Loan Application" at bounding box center [188, 145] width 125 height 16
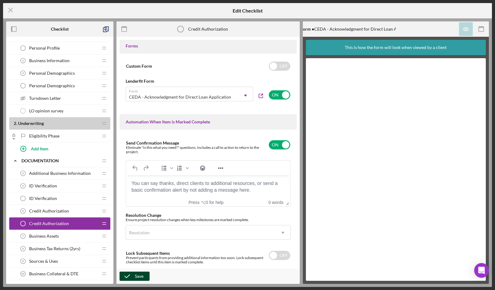
click at [140, 276] on div "Save" at bounding box center [139, 276] width 9 height 9
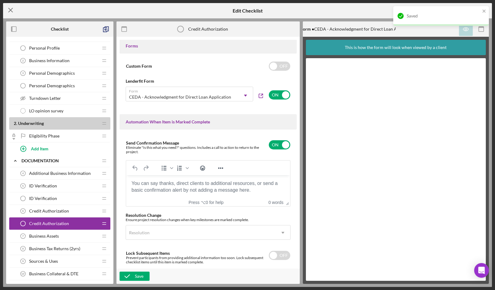
click at [9, 10] on icon "Icon/Menu Close" at bounding box center [10, 9] width 15 height 15
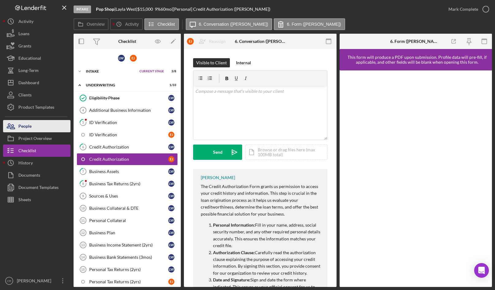
click at [41, 123] on button "People" at bounding box center [36, 126] width 67 height 12
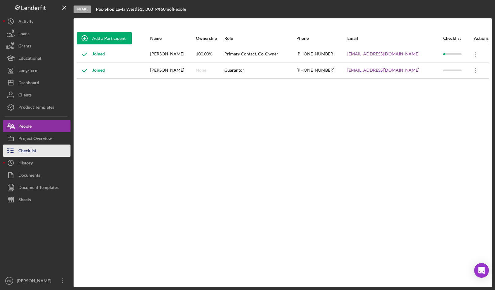
click at [37, 149] on button "Checklist" at bounding box center [36, 151] width 67 height 12
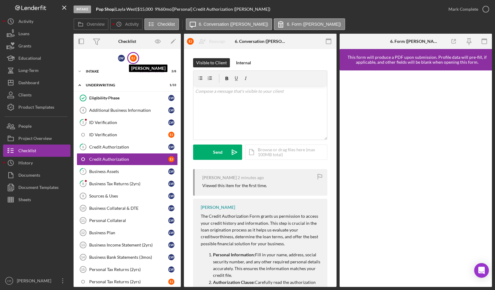
click at [131, 58] on div "E J" at bounding box center [133, 58] width 7 height 7
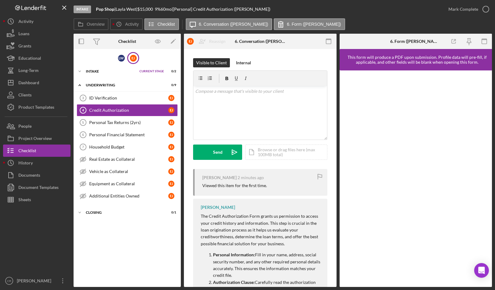
scroll to position [55, 0]
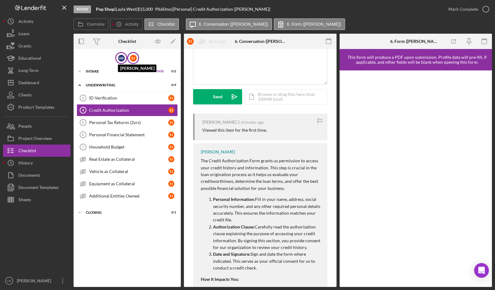
click at [119, 58] on div "L W" at bounding box center [121, 58] width 7 height 7
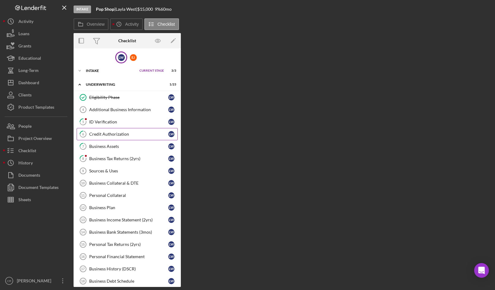
click at [119, 133] on div "Credit Authorization" at bounding box center [128, 134] width 79 height 5
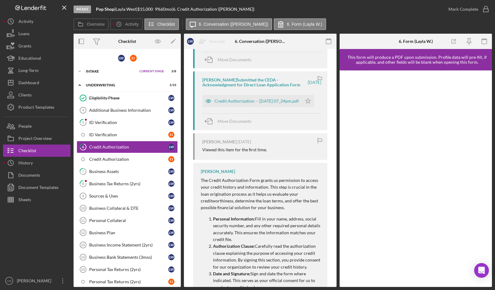
scroll to position [302, 0]
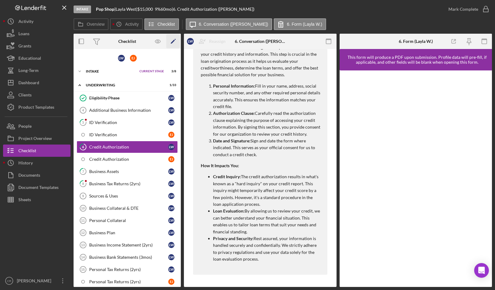
click at [173, 40] on icon "Icon/Edit" at bounding box center [173, 42] width 14 height 14
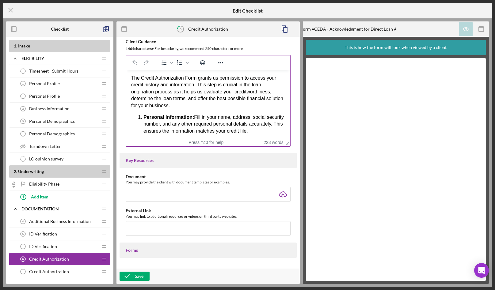
scroll to position [206, 0]
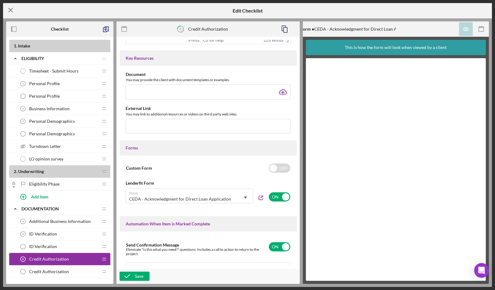
click at [9, 9] on line at bounding box center [11, 10] width 4 height 4
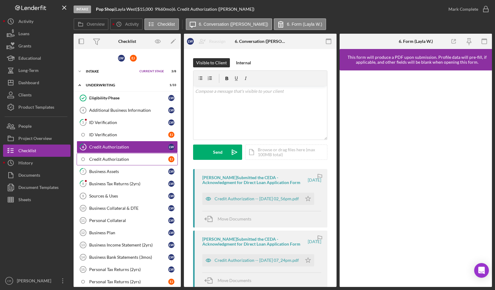
click at [114, 161] on div "Credit Authorization" at bounding box center [128, 159] width 79 height 5
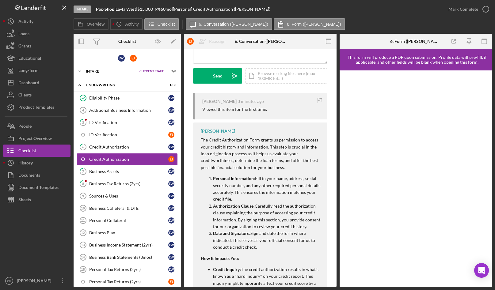
scroll to position [169, 0]
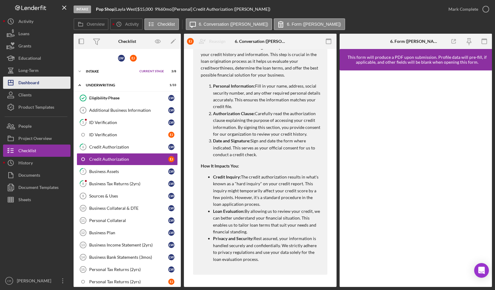
click at [37, 84] on div "Dashboard" at bounding box center [28, 84] width 21 height 14
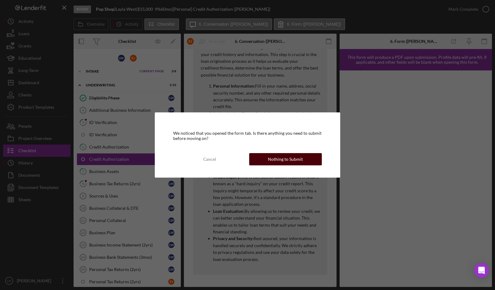
click at [303, 163] on button "Nothing to Submit" at bounding box center [285, 159] width 73 height 12
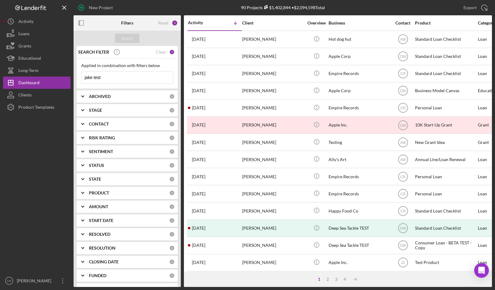
click at [122, 73] on input "jake test" at bounding box center [126, 77] width 91 height 12
drag, startPoint x: 116, startPoint y: 82, endPoint x: 61, endPoint y: 74, distance: 55.6
click at [61, 74] on div "New Project 90 Projects $1,402,844 • $2,094,598 Total jake test Export Icon/Exp…" at bounding box center [247, 143] width 488 height 287
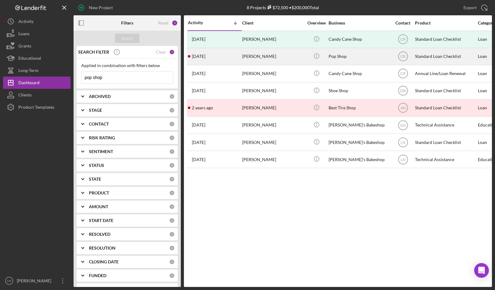
type input "pop shop"
click at [283, 58] on div "[PERSON_NAME]" at bounding box center [272, 56] width 61 height 16
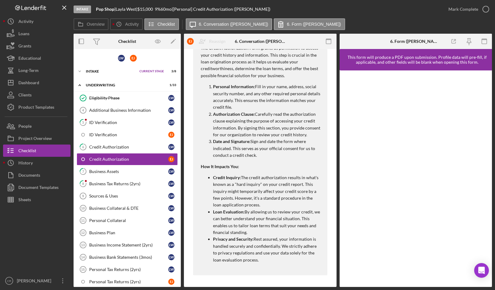
scroll to position [169, 0]
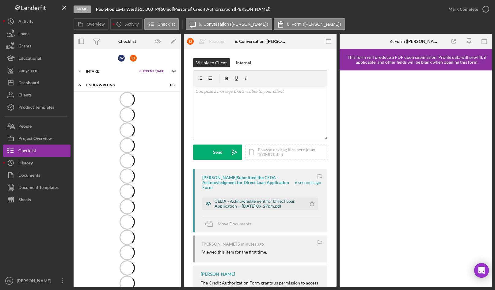
click at [261, 206] on div "CEDA - Acknowledgement for Direct Loan Application -- [DATE] 09_27pm.pdf" at bounding box center [258, 204] width 88 height 10
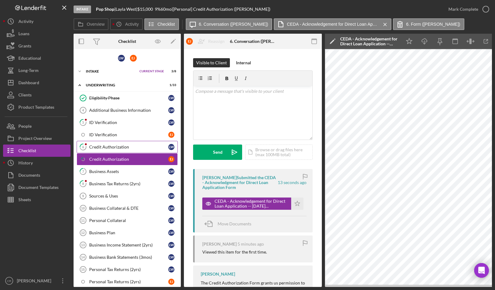
click at [116, 145] on div "Credit Authorization" at bounding box center [128, 147] width 79 height 5
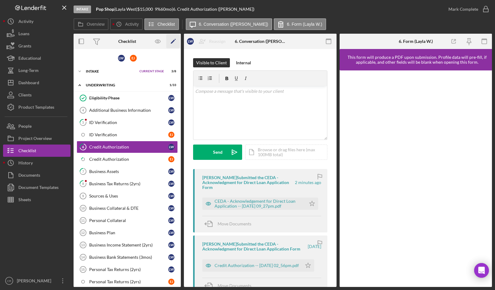
click at [172, 42] on polygon "button" at bounding box center [173, 42] width 4 height 4
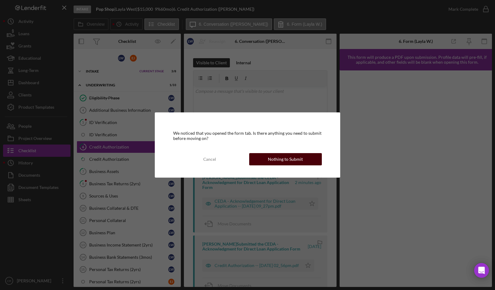
click at [267, 157] on button "Nothing to Submit" at bounding box center [285, 159] width 73 height 12
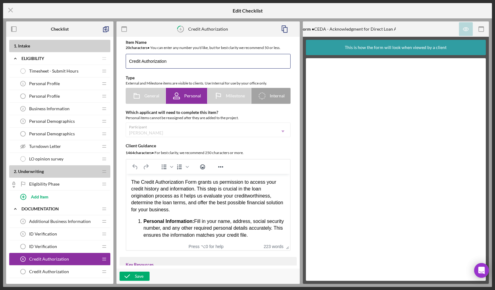
drag, startPoint x: 191, startPoint y: 64, endPoint x: 119, endPoint y: 58, distance: 71.9
click at [119, 58] on div "Item Name 20 character s • You can enter any number you'd like, but for best cl…" at bounding box center [207, 160] width 183 height 247
type input "Acknowledgment"
click at [138, 274] on div "Save" at bounding box center [139, 276] width 9 height 9
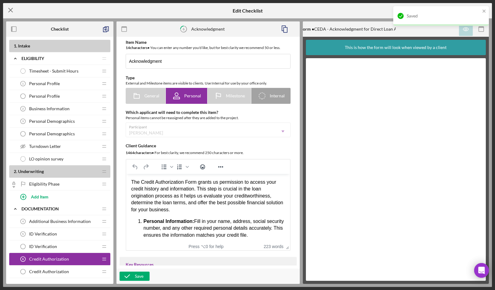
click at [12, 10] on icon "Icon/Menu Close" at bounding box center [10, 9] width 15 height 15
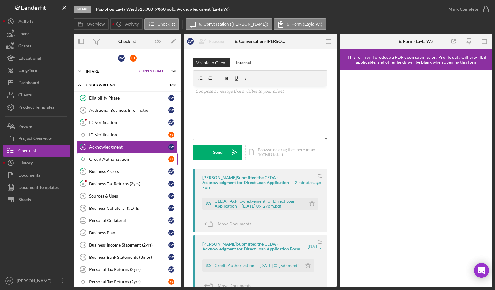
click at [154, 159] on div "Credit Authorization" at bounding box center [128, 159] width 79 height 5
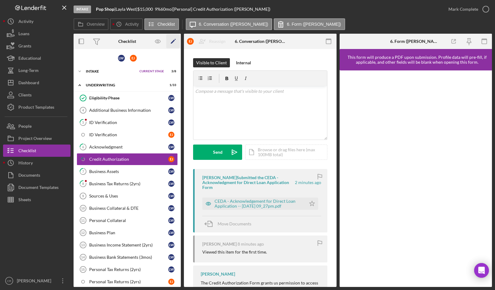
click at [174, 42] on icon "Icon/Edit" at bounding box center [173, 42] width 14 height 14
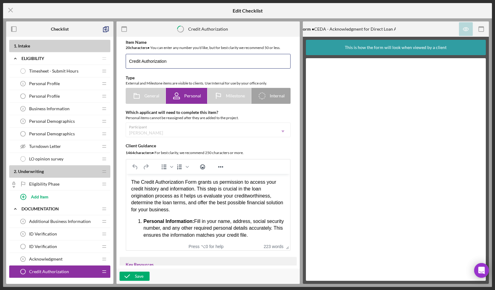
drag, startPoint x: 176, startPoint y: 62, endPoint x: 110, endPoint y: 50, distance: 67.1
click at [110, 50] on div "Checklist 1 . Intake Icon/Expander Eligibility Icon/Edit Icon/Drag Timesheet - …" at bounding box center [247, 152] width 482 height 262
type input "Acknowledgement"
click at [136, 276] on div "Save" at bounding box center [139, 276] width 9 height 9
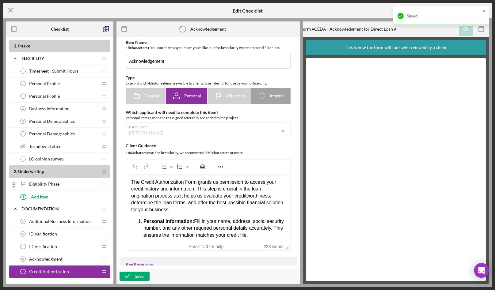
click at [6, 12] on icon "Icon/Menu Close" at bounding box center [10, 9] width 15 height 15
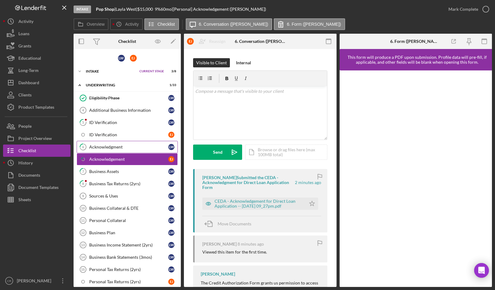
click at [118, 148] on div "Acknowledgment" at bounding box center [128, 147] width 79 height 5
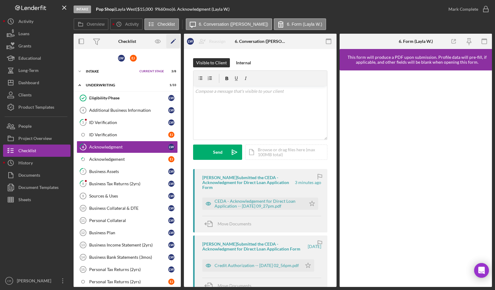
click at [171, 43] on polygon "button" at bounding box center [173, 42] width 4 height 4
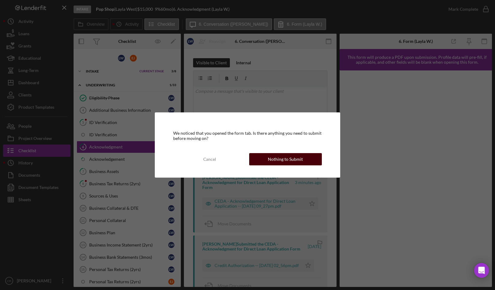
click at [274, 157] on div "Nothing to Submit" at bounding box center [285, 159] width 35 height 12
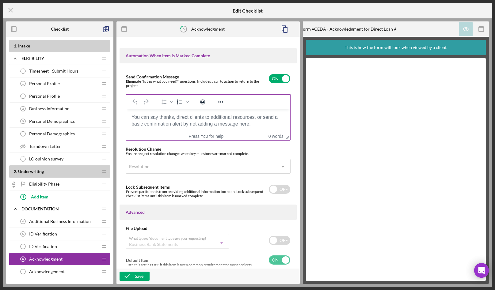
scroll to position [378, 0]
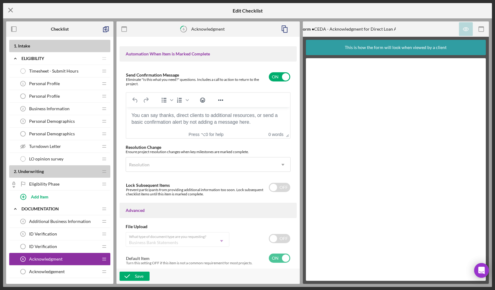
click at [9, 11] on icon "Icon/Menu Close" at bounding box center [10, 9] width 15 height 15
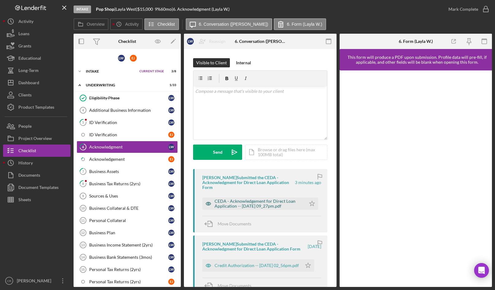
click at [283, 205] on div "CEDA - Acknowledgement for Direct Loan Application -- [DATE] 09_27pm.pdf" at bounding box center [258, 204] width 88 height 10
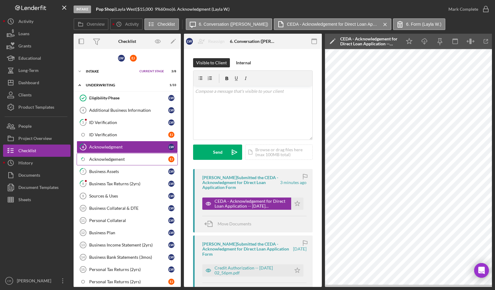
click at [115, 162] on link "Icon/Checklist Item Sub Partial Acknowledgement [PERSON_NAME]" at bounding box center [127, 159] width 101 height 12
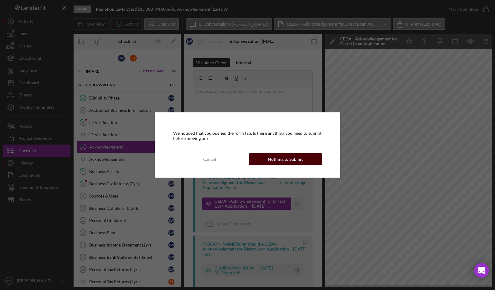
click at [276, 157] on div "Nothing to Submit" at bounding box center [285, 159] width 35 height 12
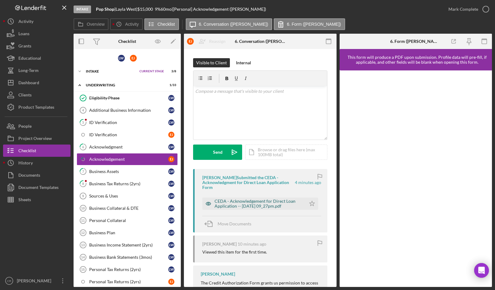
click at [259, 201] on div "CEDA - Acknowledgement for Direct Loan Application -- [DATE] 09_27pm.pdf" at bounding box center [258, 204] width 88 height 10
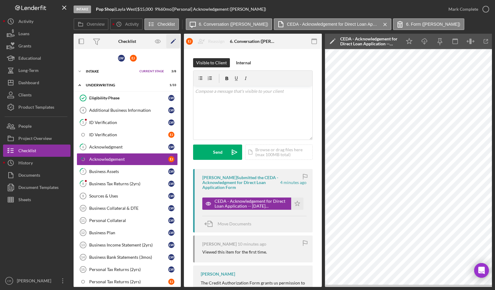
click at [171, 41] on icon "Icon/Edit" at bounding box center [173, 42] width 14 height 14
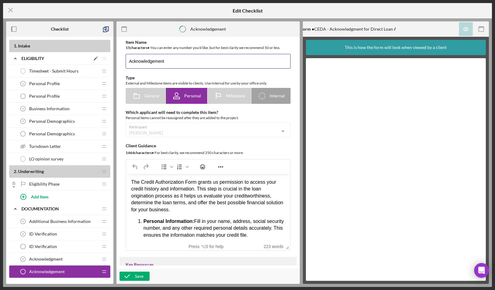
drag, startPoint x: 173, startPoint y: 61, endPoint x: 103, endPoint y: 54, distance: 70.8
click at [103, 54] on div "Checklist 1 . Intake Icon/Expander Eligibility Icon/Edit Icon/Drag Timesheet - …" at bounding box center [247, 152] width 482 height 262
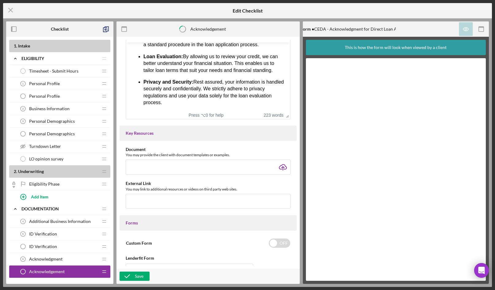
scroll to position [280, 0]
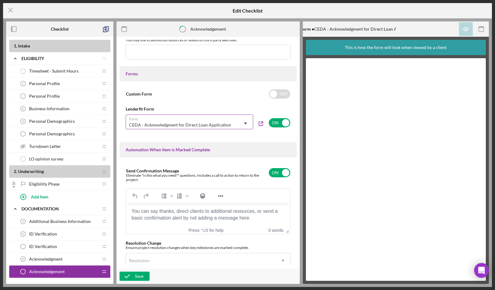
type input "Credit Authorization"
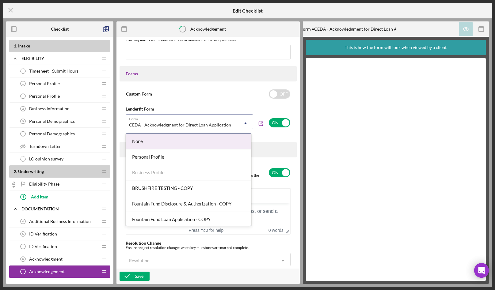
click at [181, 124] on div "CEDA - Acknowledgment for Direct Loan Application" at bounding box center [182, 125] width 112 height 14
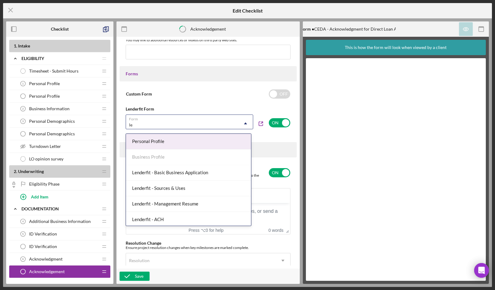
type input "l"
type input "credit autho"
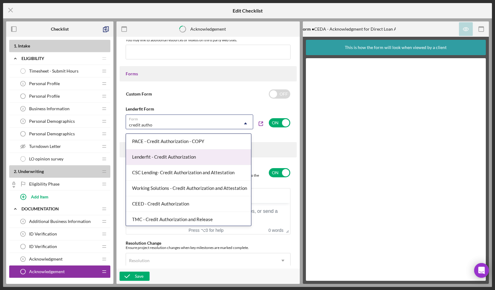
click at [201, 160] on div "Lenderfit - Credit Authorization" at bounding box center [188, 157] width 125 height 16
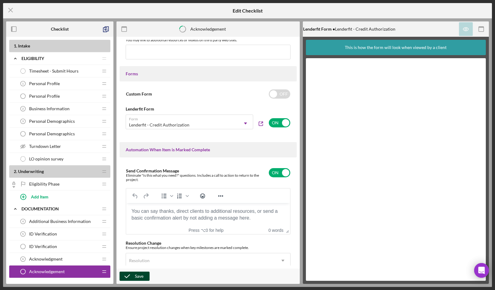
click at [139, 273] on div "Save" at bounding box center [139, 276] width 9 height 9
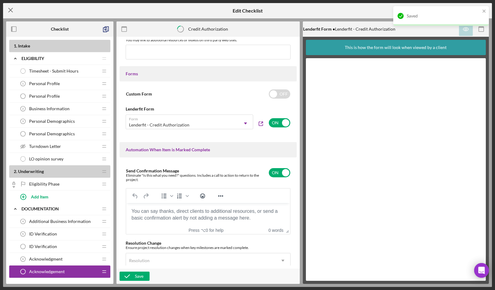
click at [9, 12] on line at bounding box center [11, 10] width 4 height 4
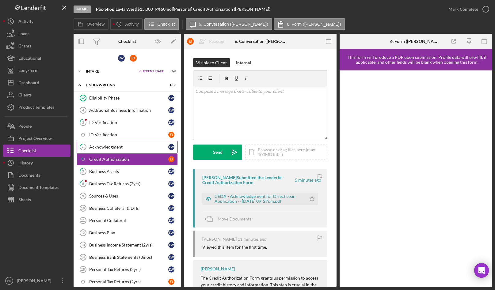
click at [126, 146] on div "Acknowledgment" at bounding box center [128, 147] width 79 height 5
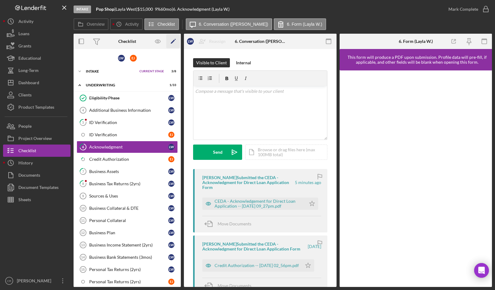
click at [173, 40] on icon "Icon/Edit" at bounding box center [173, 42] width 14 height 14
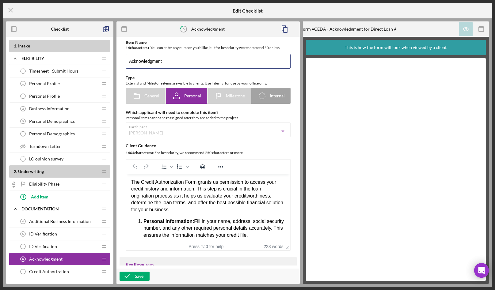
drag, startPoint x: 178, startPoint y: 60, endPoint x: 112, endPoint y: 59, distance: 65.2
click at [112, 59] on div "Checklist 1 . Intake Icon/Expander Eligibility Icon/Edit Icon/Drag Timesheet - …" at bounding box center [247, 152] width 482 height 262
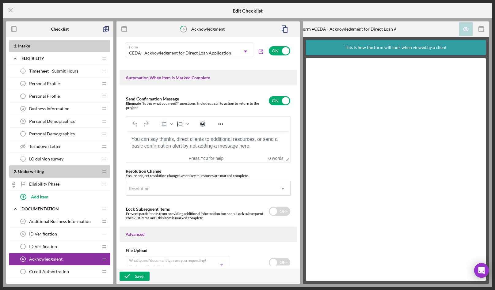
scroll to position [352, 0]
type input "Credit Authorization"
click at [174, 54] on div "CEDA - Acknowledgment for Direct Loan Application" at bounding box center [180, 53] width 102 height 5
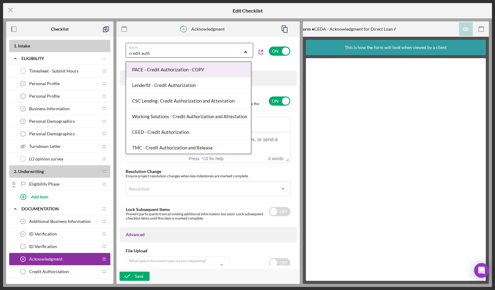
type input "credit autho"
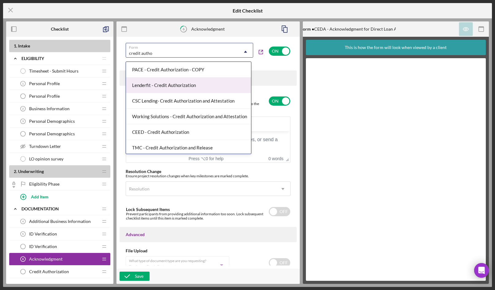
click at [175, 84] on div "Lenderfit - Credit Authorization" at bounding box center [188, 85] width 125 height 16
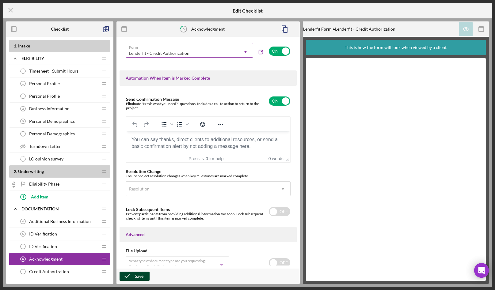
click at [138, 276] on div "Save" at bounding box center [139, 276] width 9 height 9
click at [10, 11] on icon "Icon/Menu Close" at bounding box center [10, 9] width 15 height 15
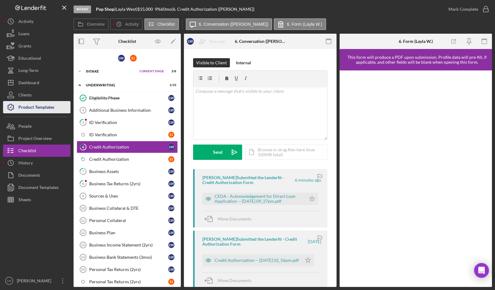
click at [36, 107] on div "Product Templates" at bounding box center [36, 108] width 36 height 14
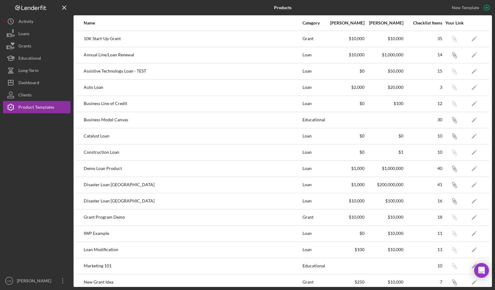
scroll to position [202, 0]
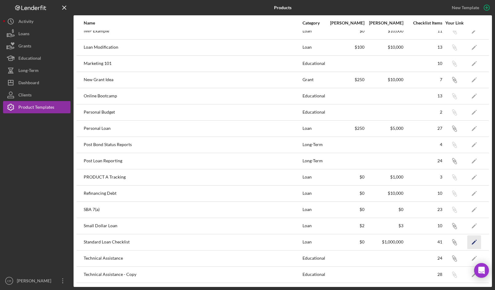
click at [471, 241] on polygon "button" at bounding box center [473, 242] width 4 height 4
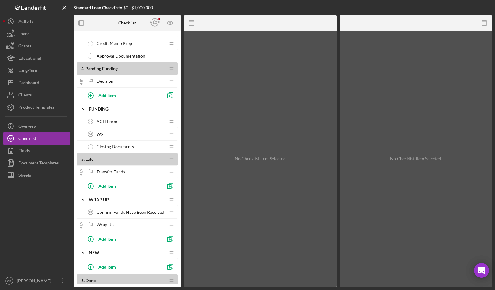
scroll to position [506, 0]
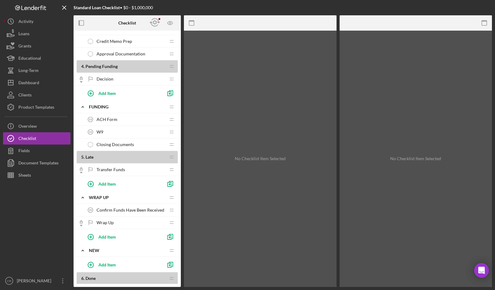
click at [115, 119] on span "ACH Form" at bounding box center [106, 119] width 21 height 5
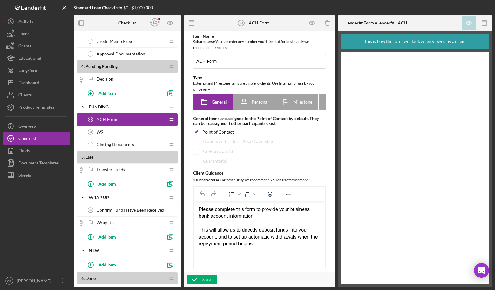
click at [112, 133] on div "W9 24 W9" at bounding box center [124, 132] width 81 height 12
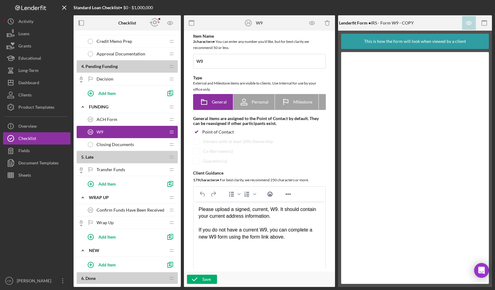
click at [114, 223] on div "Wrap Up Wrap Up" at bounding box center [124, 222] width 81 height 12
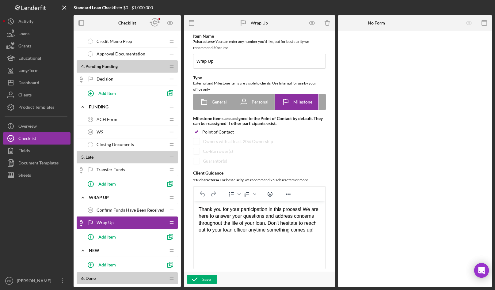
click at [124, 208] on span "Confirm Funds Have Been Received" at bounding box center [130, 210] width 68 height 5
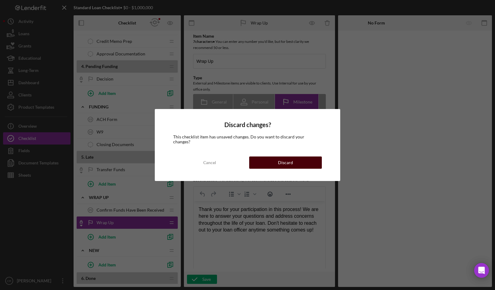
click at [272, 160] on button "Discard" at bounding box center [285, 162] width 73 height 12
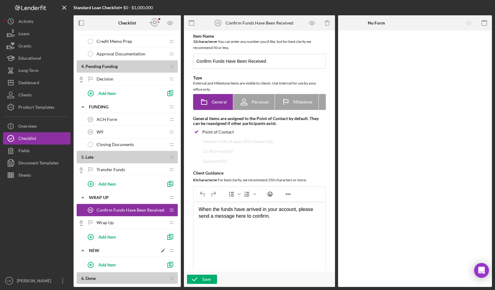
click at [163, 251] on icon "Icon/Edit" at bounding box center [162, 250] width 11 height 11
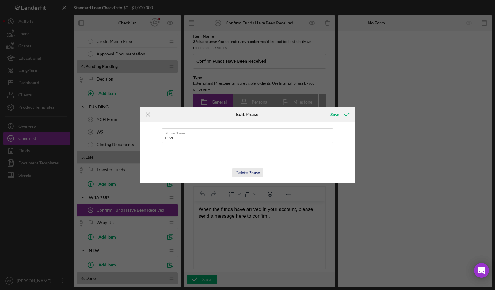
click at [254, 173] on div "Delete Phase" at bounding box center [247, 172] width 24 height 9
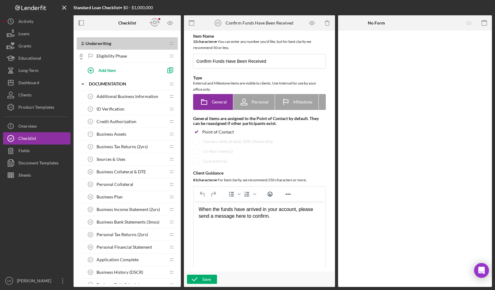
scroll to position [2, 0]
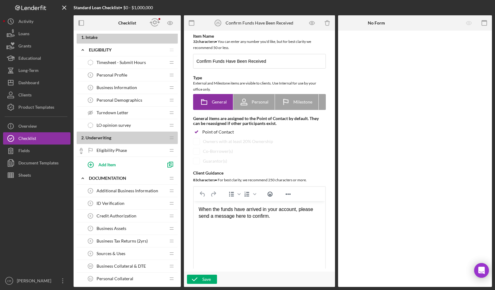
click at [129, 213] on div "Credit Authorization 6 Credit Authorization" at bounding box center [124, 216] width 81 height 12
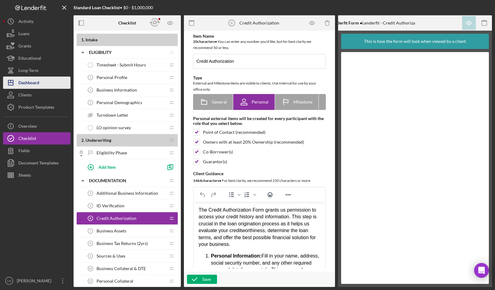
click at [31, 81] on div "Dashboard" at bounding box center [28, 84] width 21 height 14
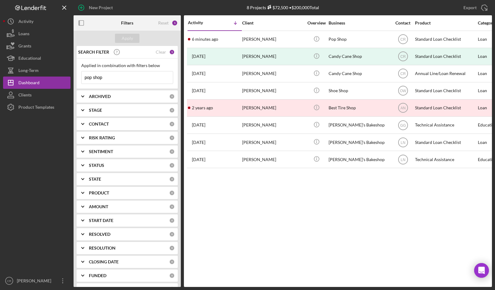
click at [130, 78] on input "pop shop" at bounding box center [126, 77] width 91 height 12
drag, startPoint x: 135, startPoint y: 79, endPoint x: 67, endPoint y: 72, distance: 68.0
click at [69, 73] on div "New Project 8 Projects $72,500 • $200,000 Total pop shop Export Icon/Export Fil…" at bounding box center [247, 143] width 488 height 287
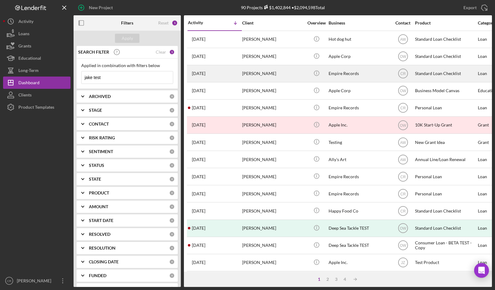
type input "jake test"
click at [290, 74] on div "[PERSON_NAME]" at bounding box center [272, 74] width 61 height 16
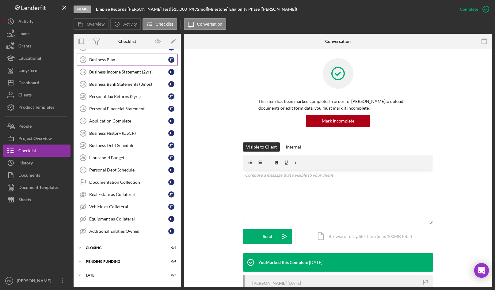
scroll to position [147, 0]
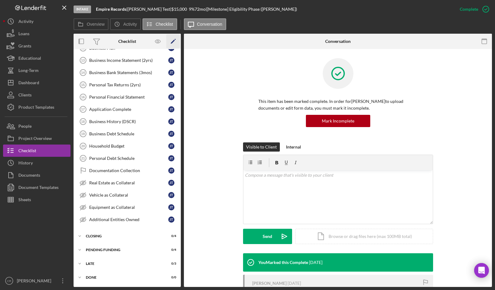
click at [174, 41] on icon "Icon/Edit" at bounding box center [173, 42] width 14 height 14
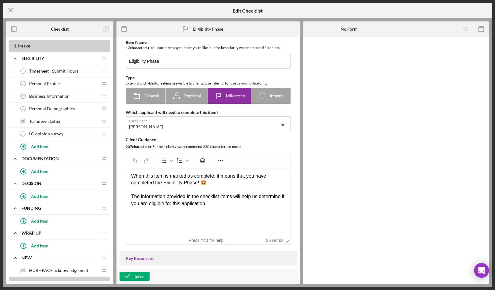
click at [10, 6] on icon "Icon/Menu Close" at bounding box center [10, 9] width 15 height 15
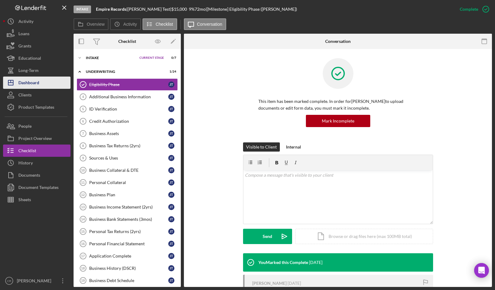
click at [36, 82] on div "Dashboard" at bounding box center [28, 84] width 21 height 14
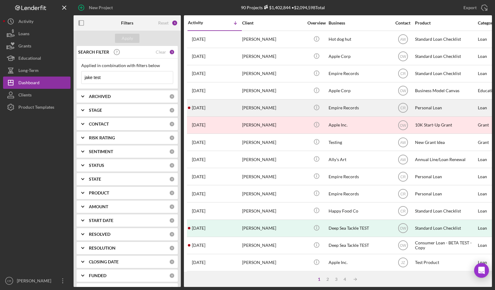
click at [262, 110] on div "[PERSON_NAME]" at bounding box center [272, 108] width 61 height 16
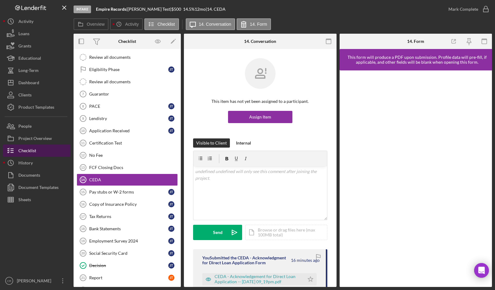
scroll to position [112, 0]
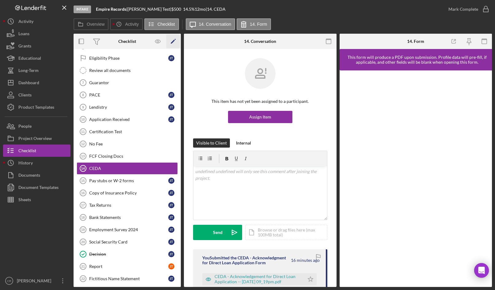
click at [174, 39] on icon "Icon/Edit" at bounding box center [173, 42] width 14 height 14
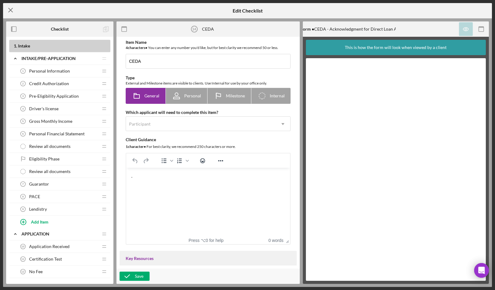
click at [7, 8] on icon "Icon/Menu Close" at bounding box center [10, 9] width 15 height 15
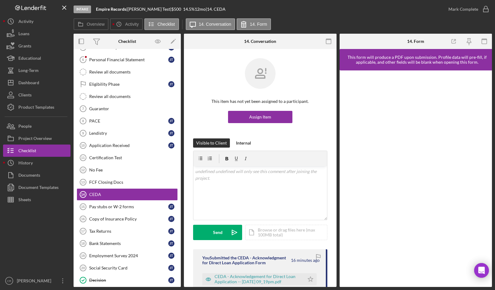
scroll to position [112, 0]
